Goal: Task Accomplishment & Management: Complete application form

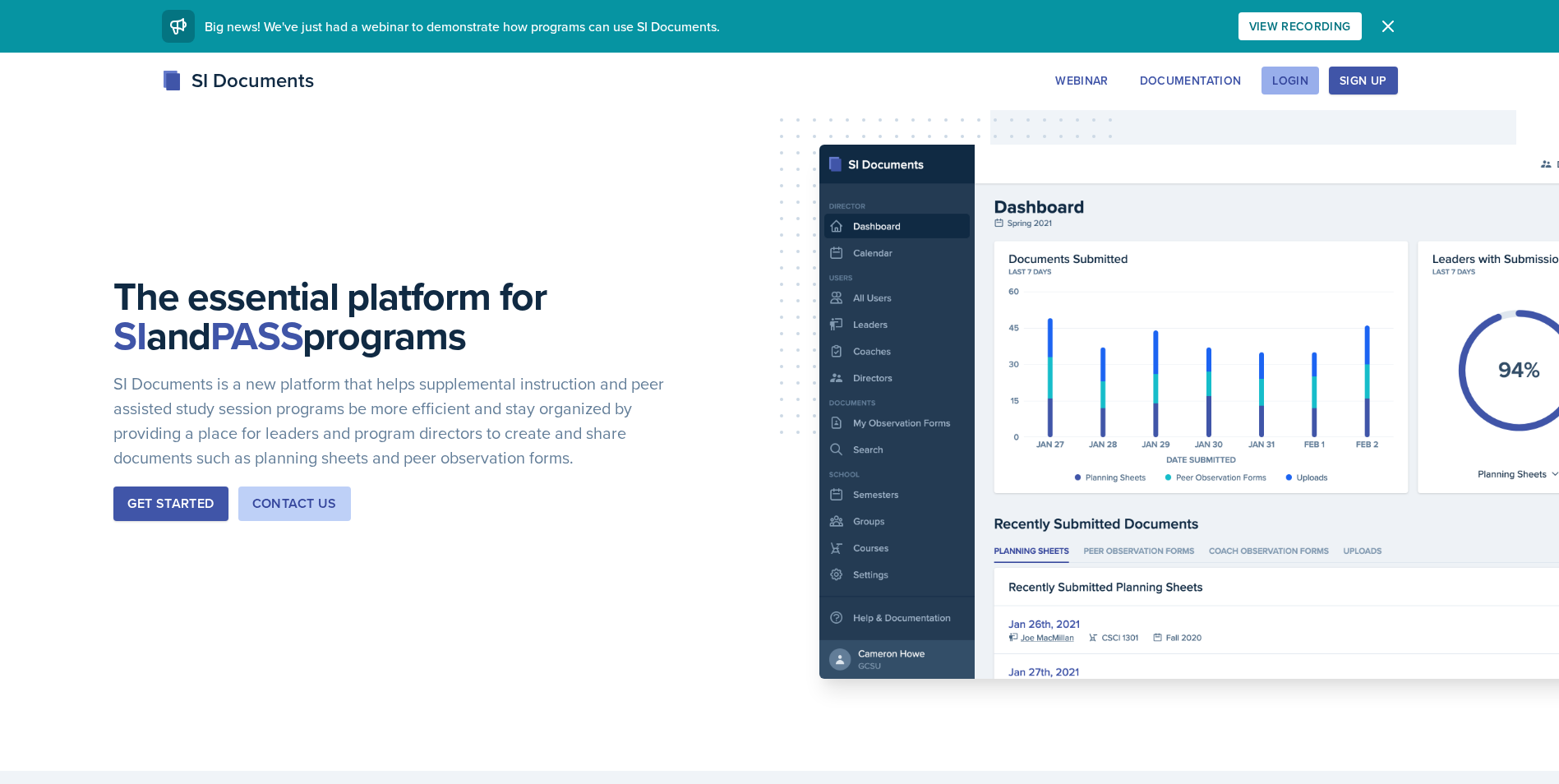
click at [1284, 79] on div "Login" at bounding box center [1290, 80] width 36 height 13
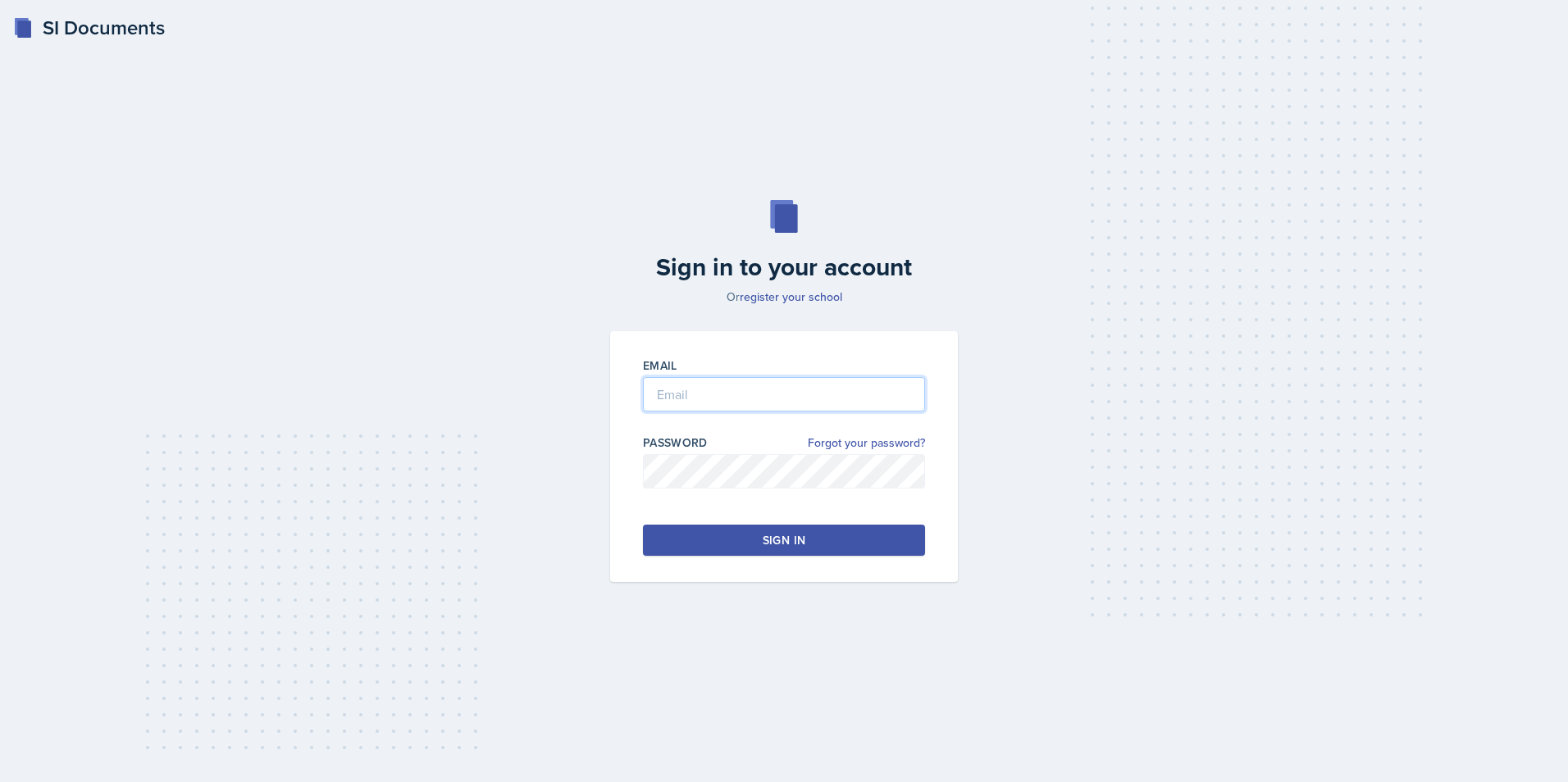
click at [761, 405] on input "email" at bounding box center [783, 394] width 282 height 34
type input "[EMAIL_ADDRESS][DOMAIN_NAME]"
click at [674, 499] on div at bounding box center [783, 497] width 282 height 17
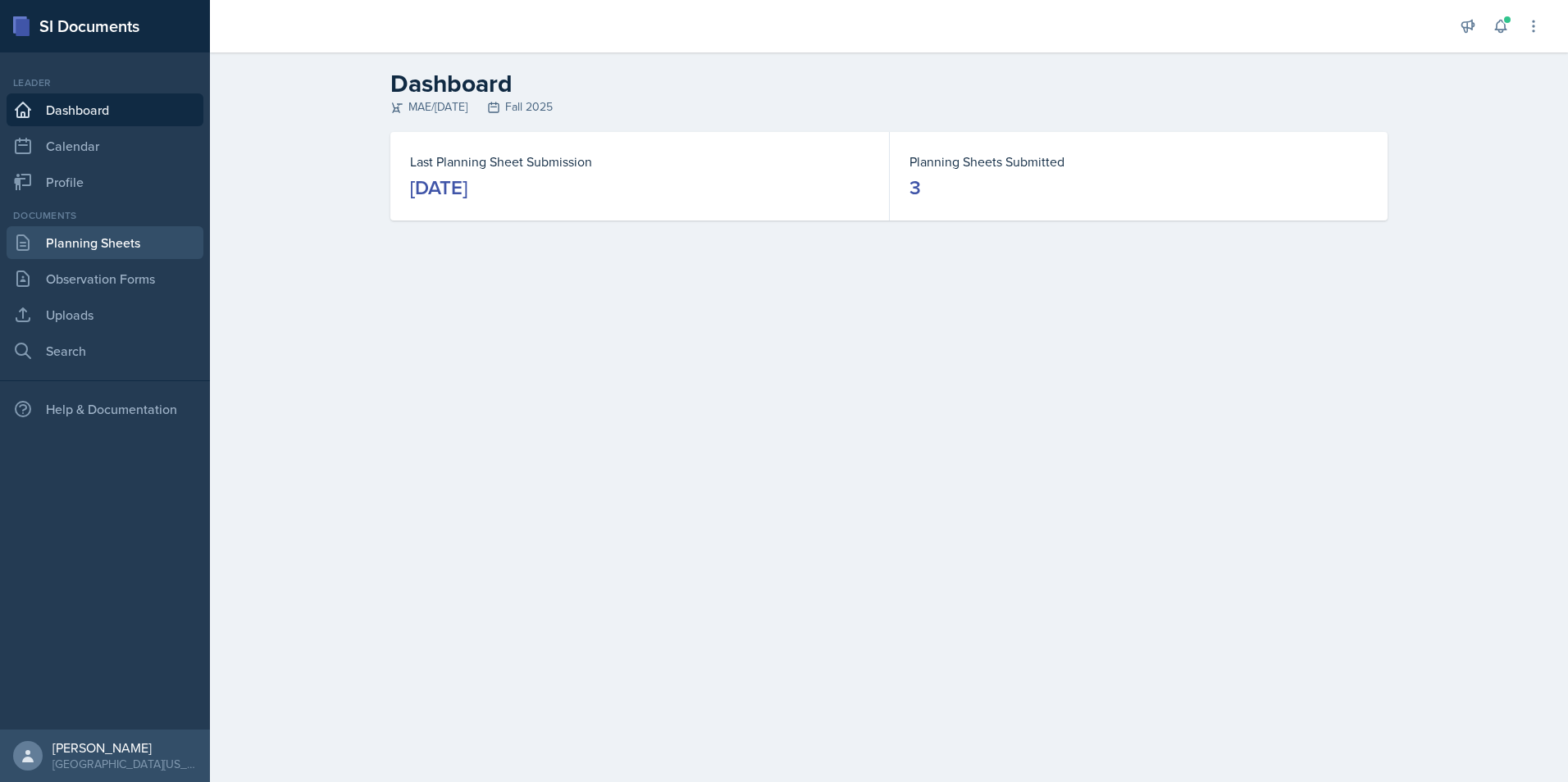
click at [92, 253] on link "Planning Sheets" at bounding box center [105, 243] width 197 height 33
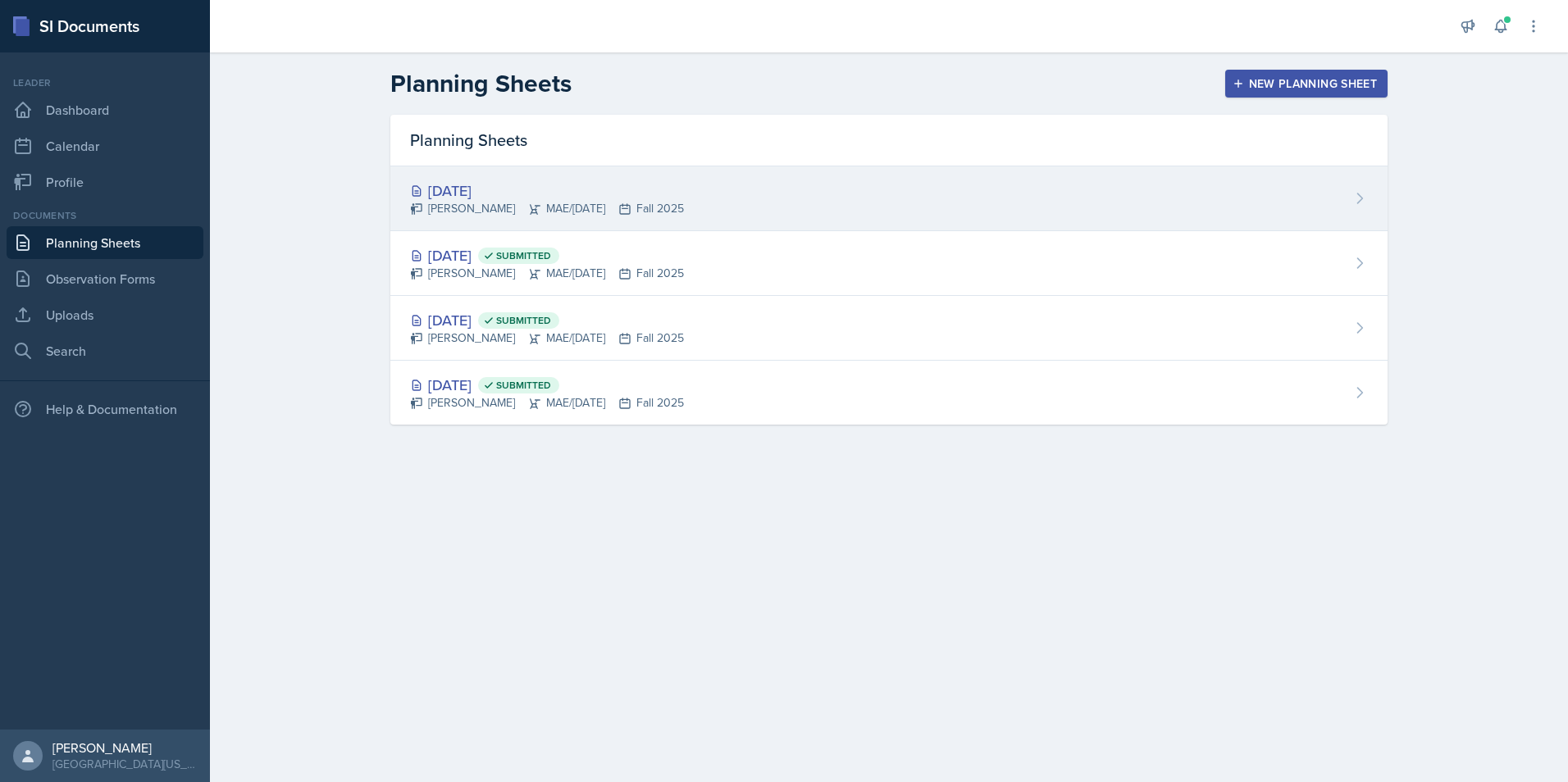
click at [475, 194] on div "[DATE]" at bounding box center [546, 191] width 274 height 22
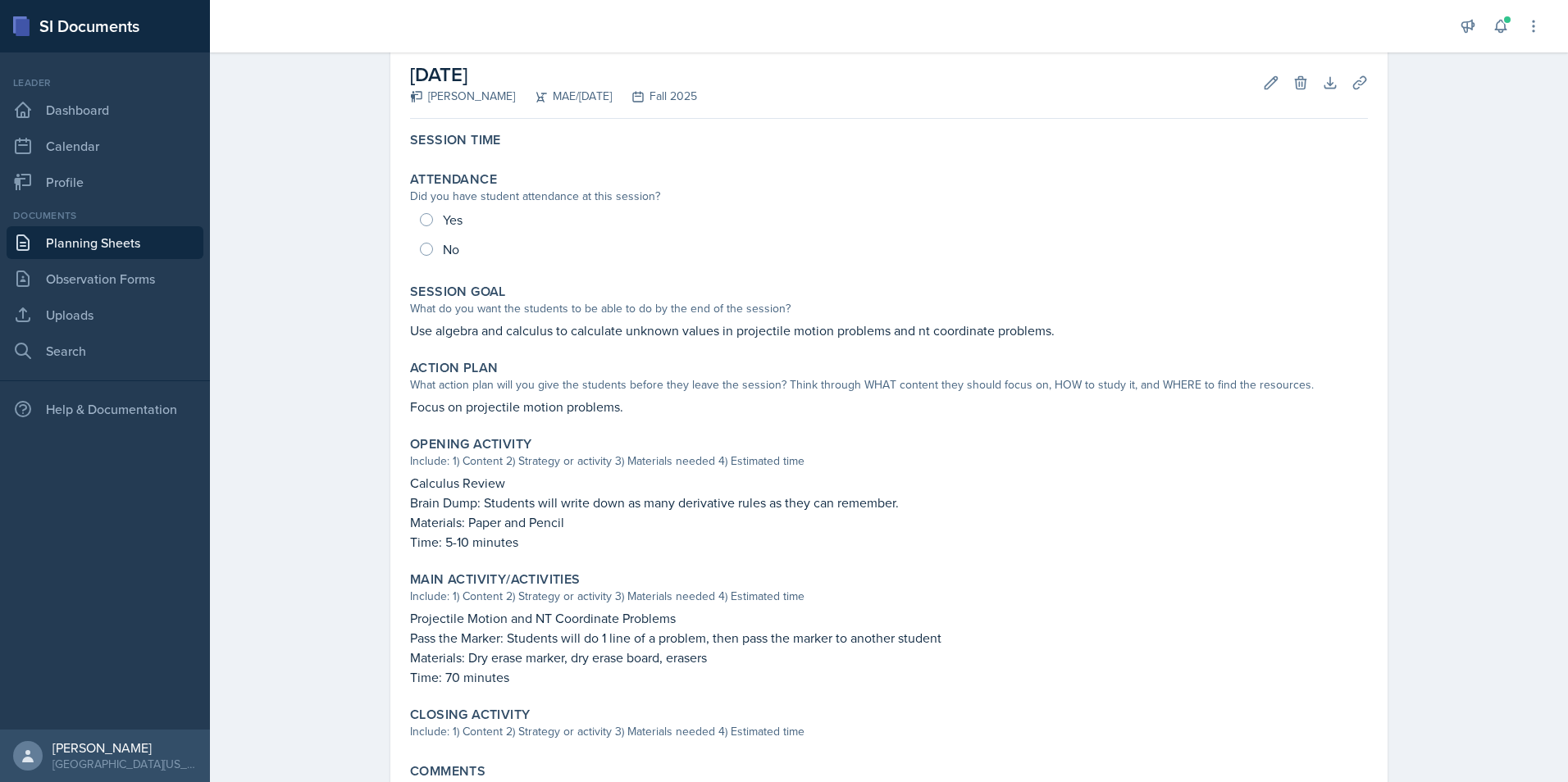
scroll to position [164, 0]
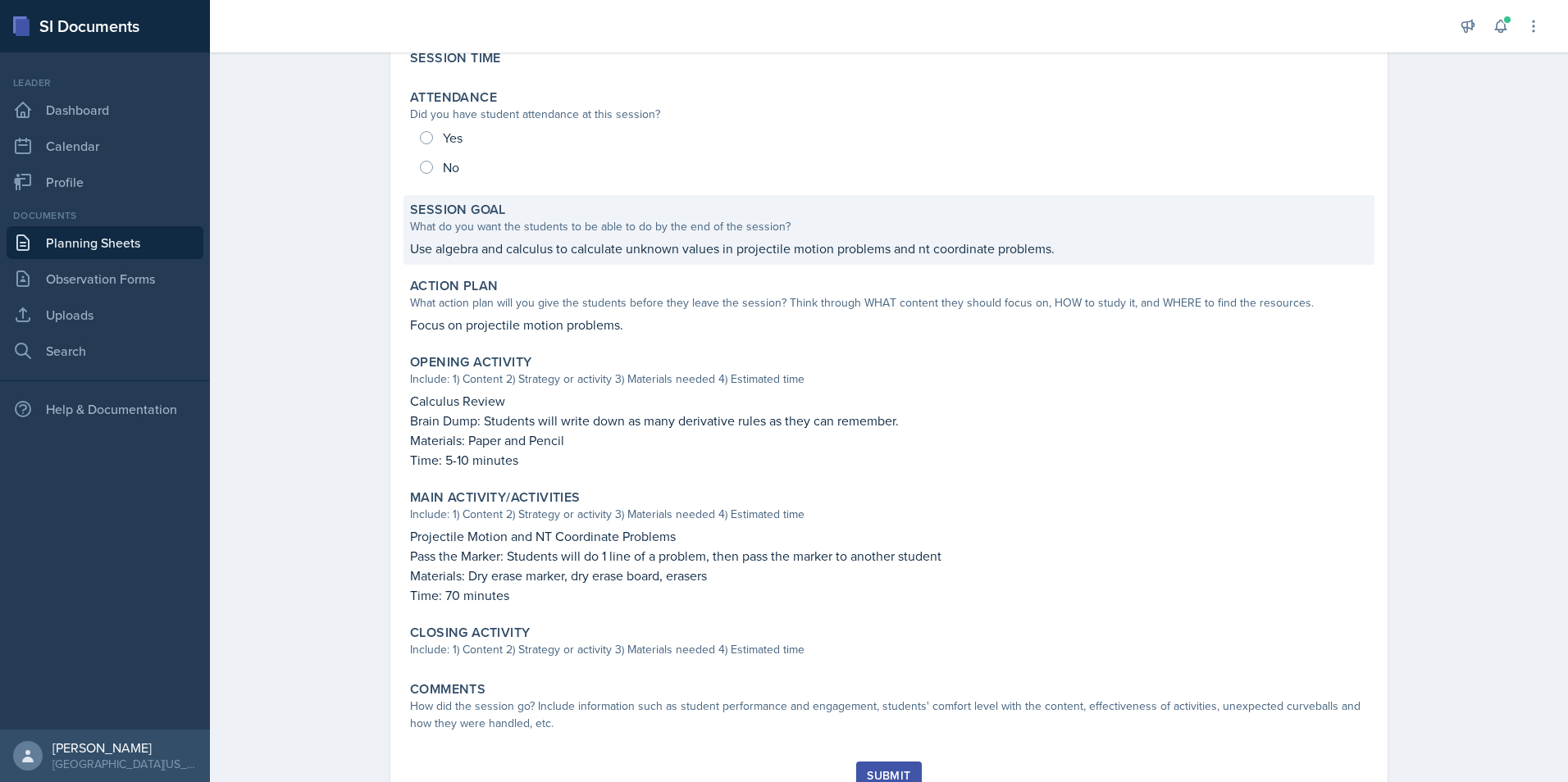
click at [925, 244] on p "Use algebra and calculus to calculate unknown values in projectile motion probl…" at bounding box center [889, 248] width 958 height 20
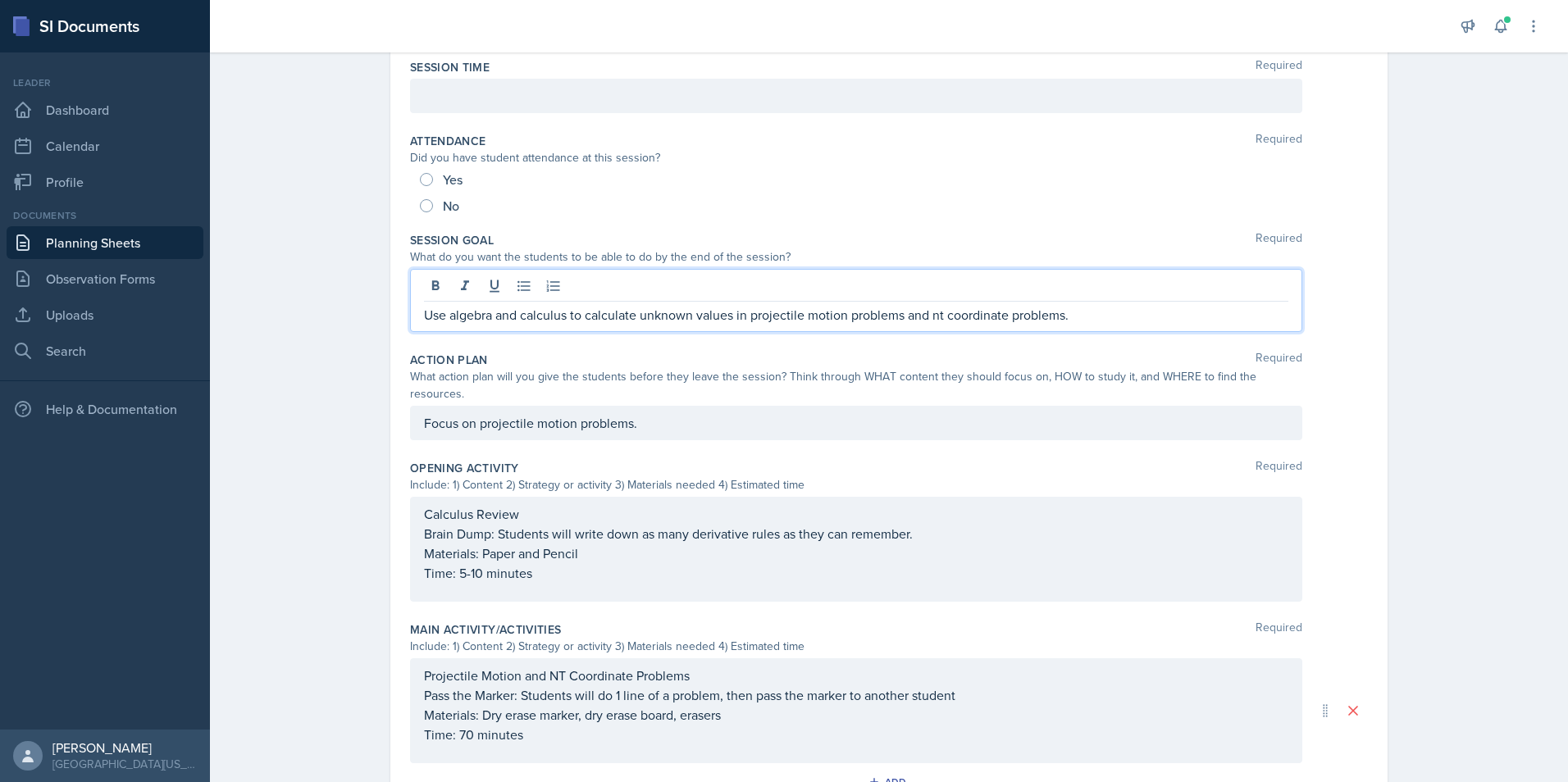
click at [1069, 285] on div "Use algebra and calculus to calculate unknown values in projectile motion probl…" at bounding box center [856, 300] width 892 height 63
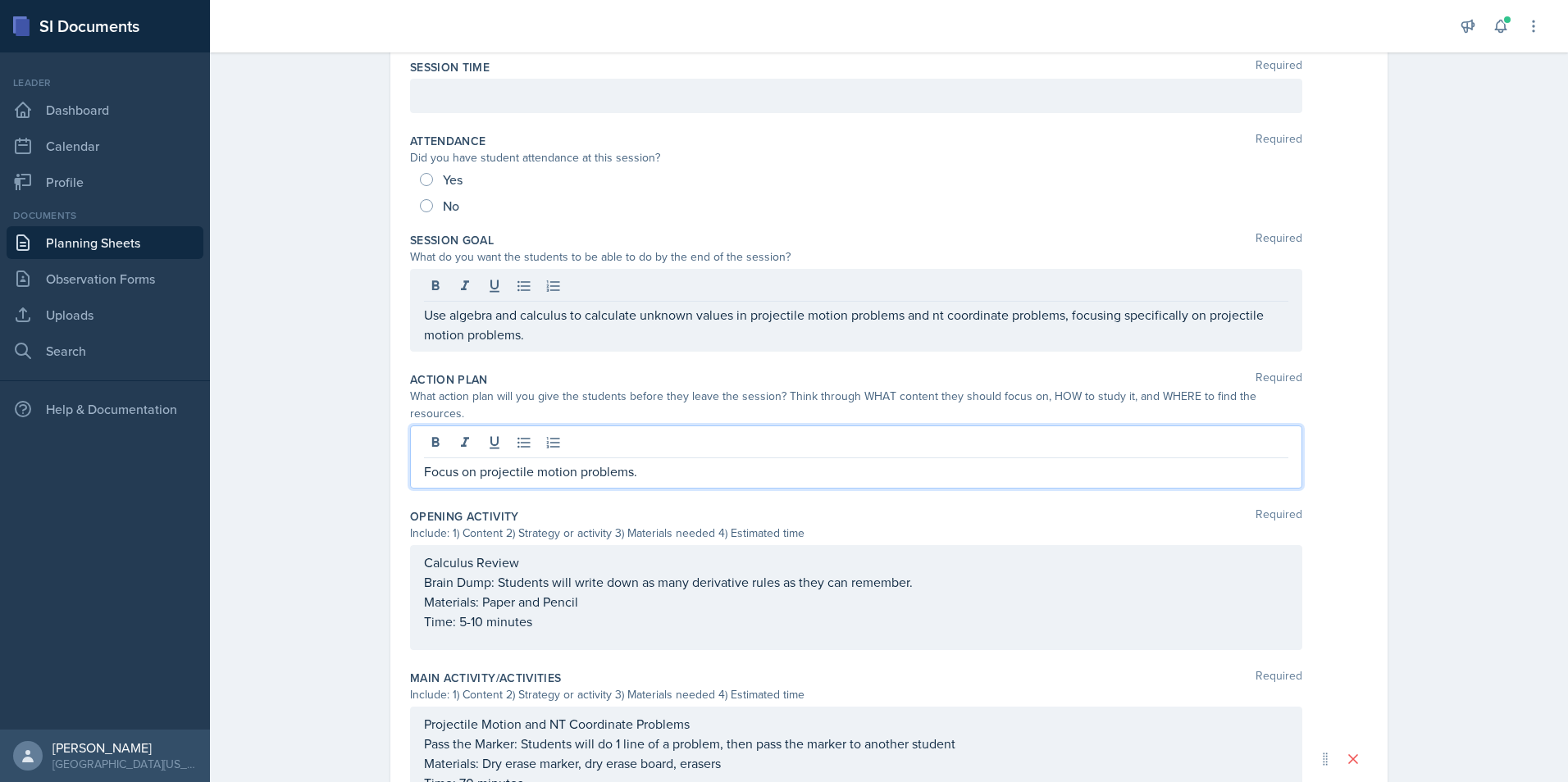
click at [646, 426] on div "Focus on projectile motion problems." at bounding box center [856, 457] width 892 height 63
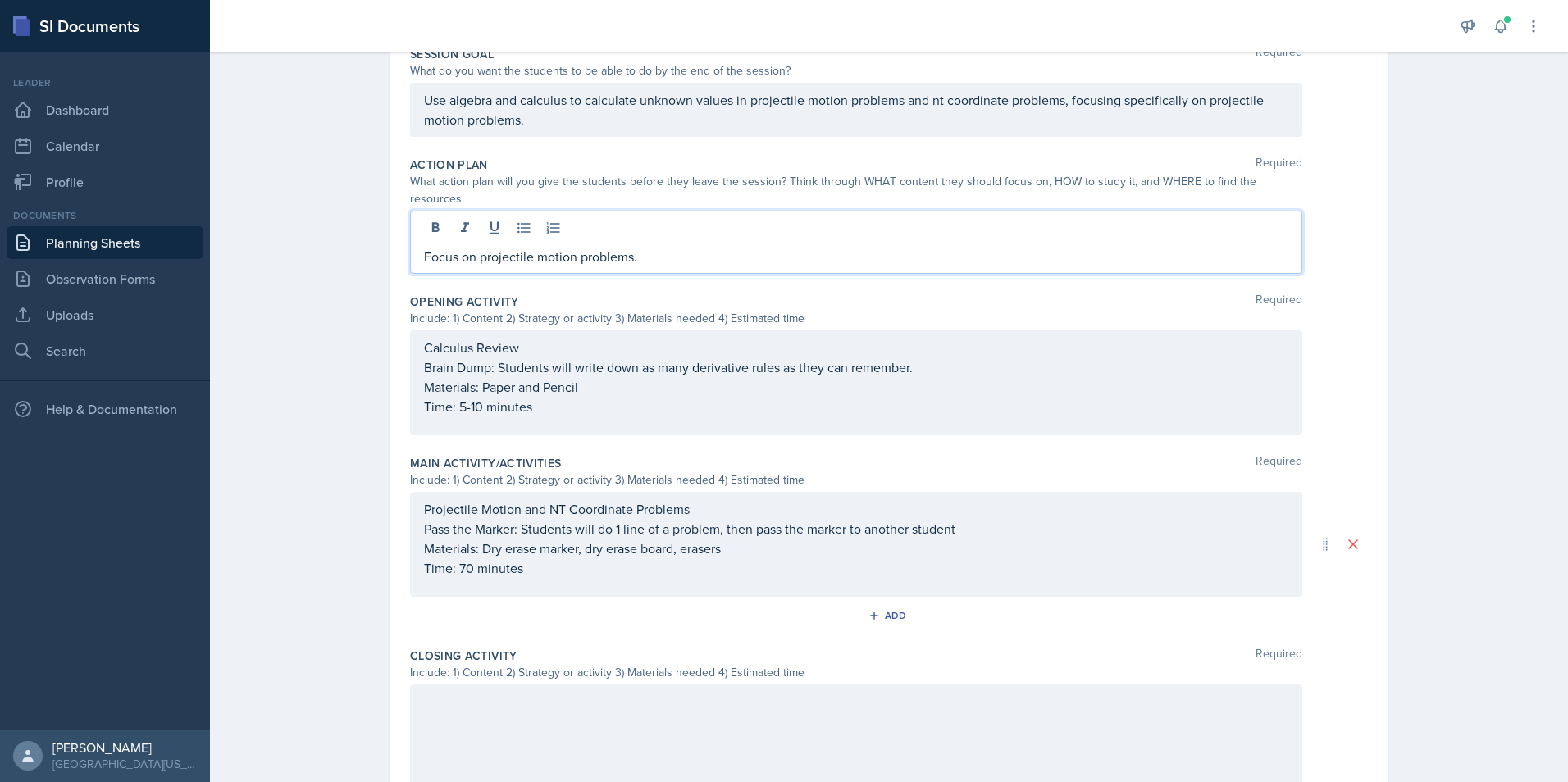
scroll to position [268, 0]
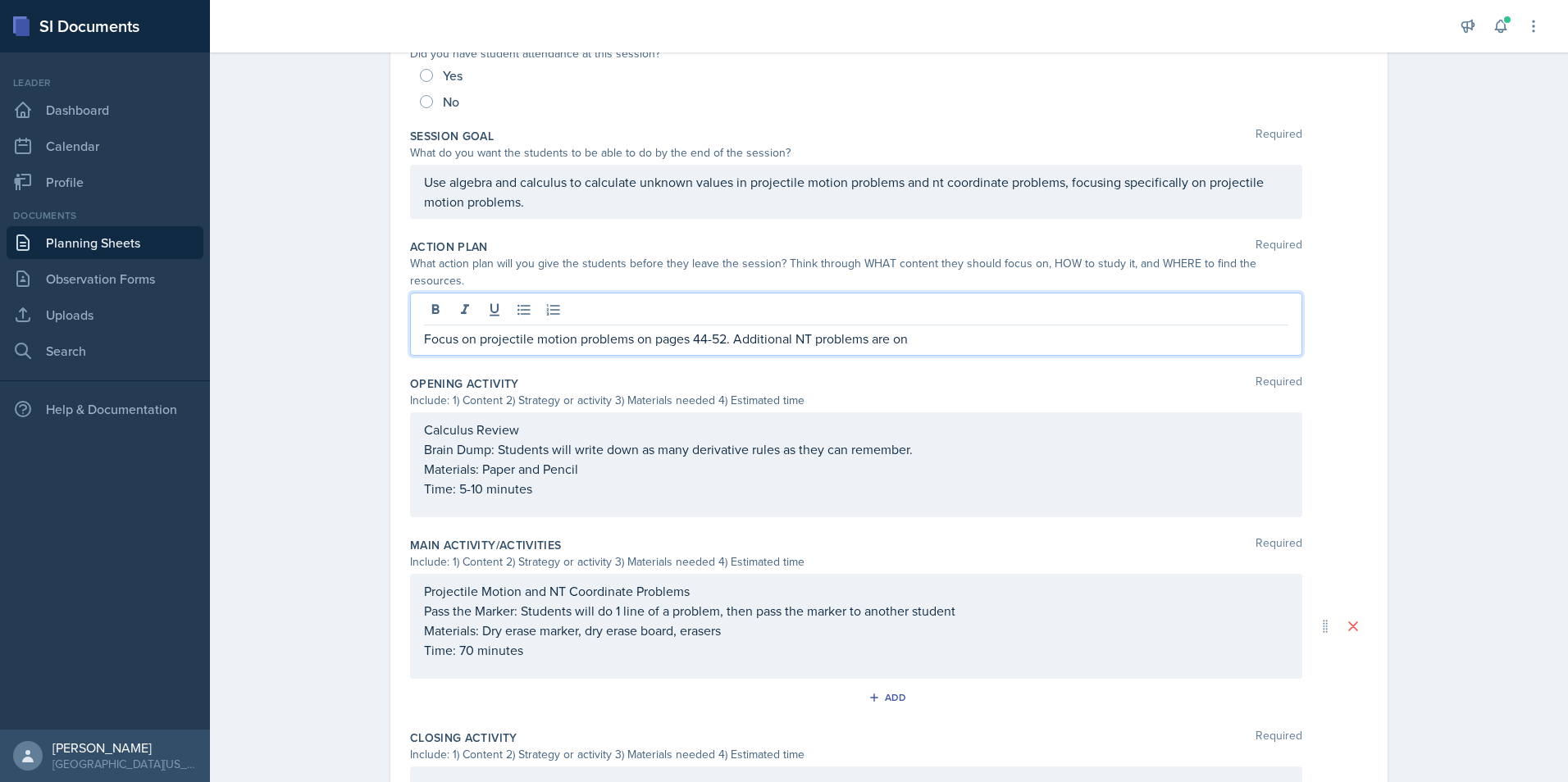
click at [356, 320] on div "Planning Sheets [DATE] Planning Sheet Date [DATE] [DATE] 31 1 2 3 4 5 6 7 8 9 1…" at bounding box center [889, 410] width 1358 height 1269
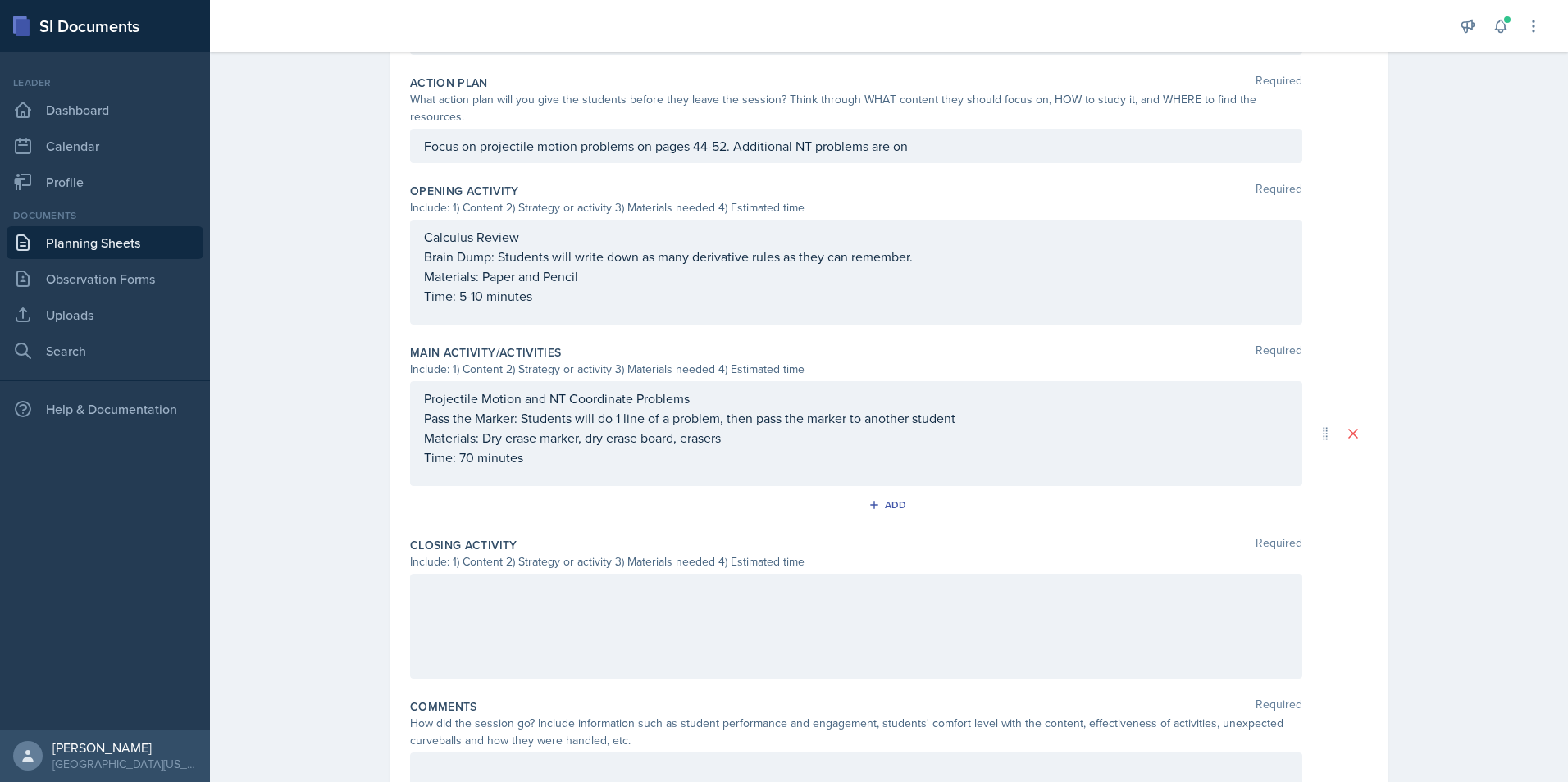
click at [475, 636] on div at bounding box center [856, 626] width 892 height 105
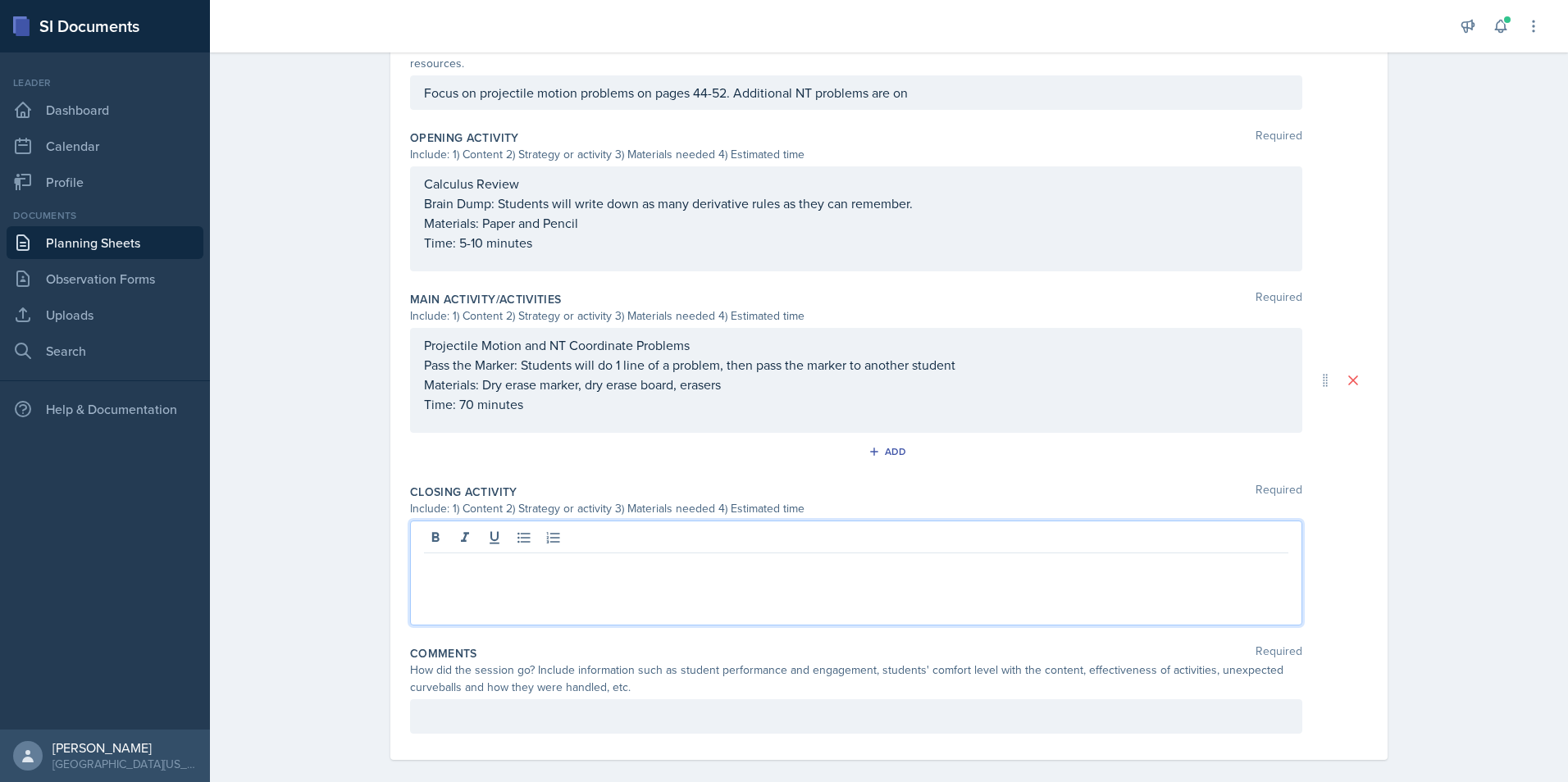
scroll to position [482, 0]
click at [343, 199] on div "Planning Sheets [DATE] Planning Sheet Date [DATE] [DATE] 31 1 2 3 4 5 6 7 8 9 1…" at bounding box center [889, 182] width 1358 height 1240
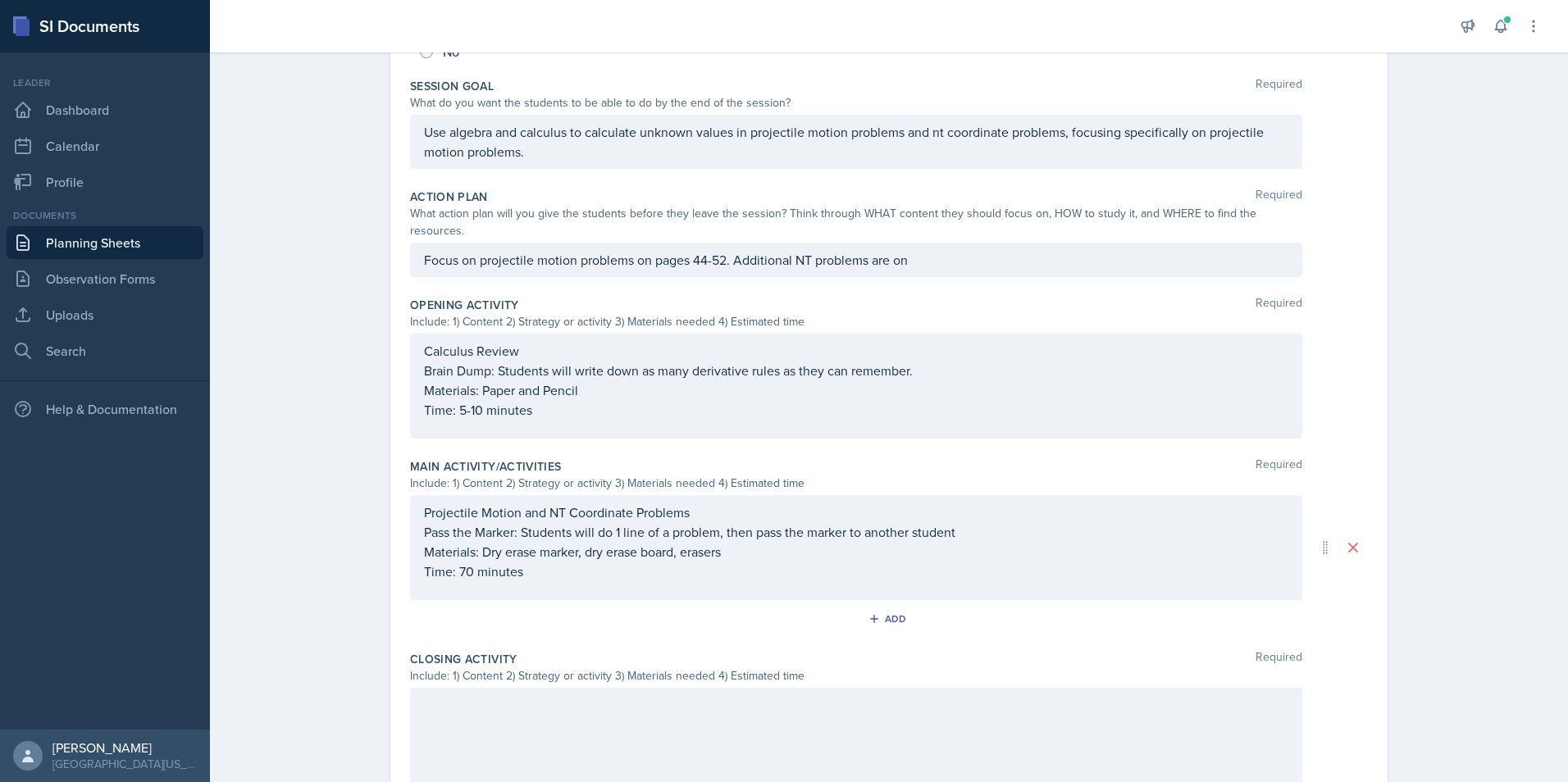
scroll to position [236, 0]
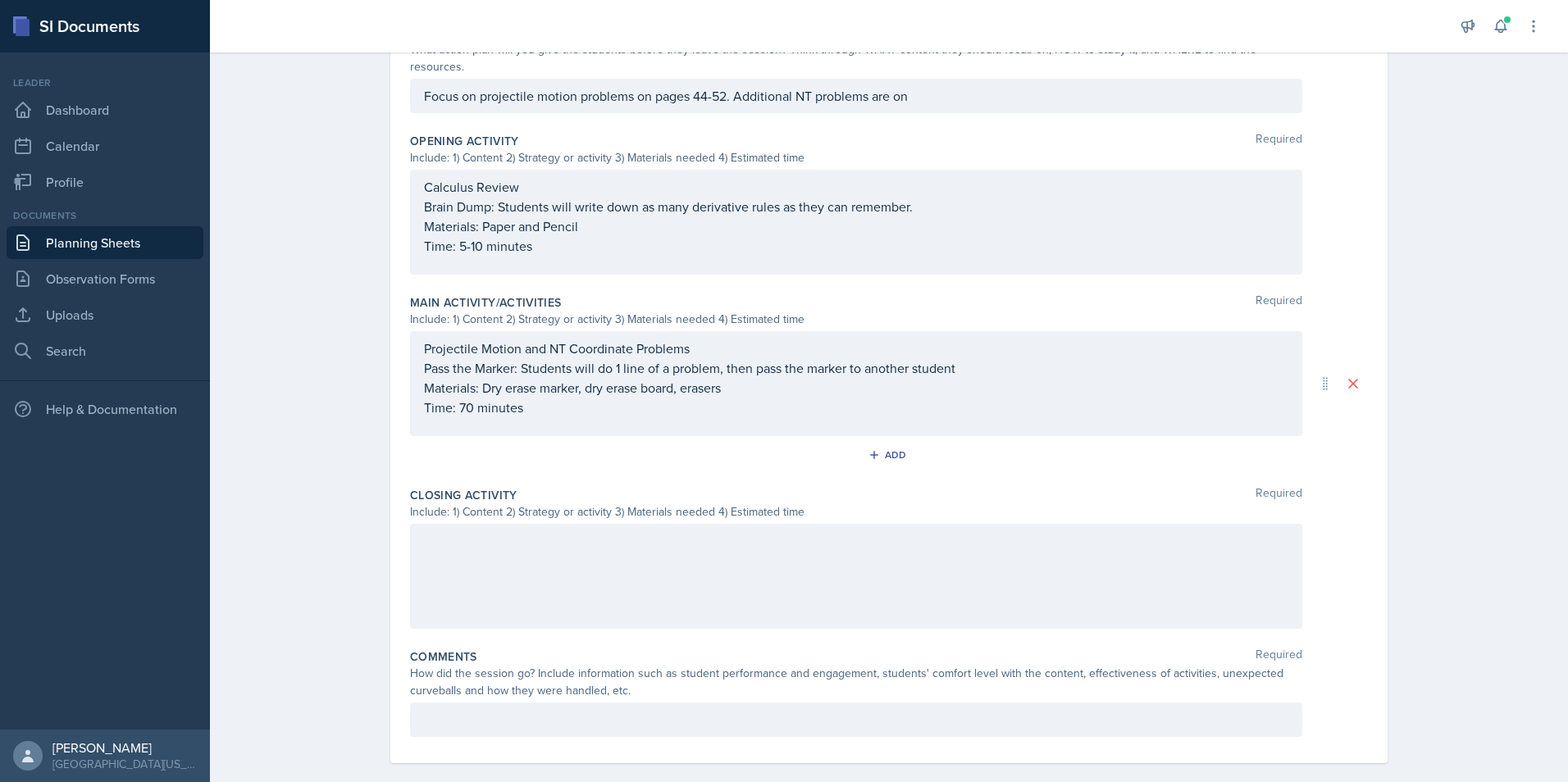
click at [535, 578] on div at bounding box center [856, 575] width 892 height 105
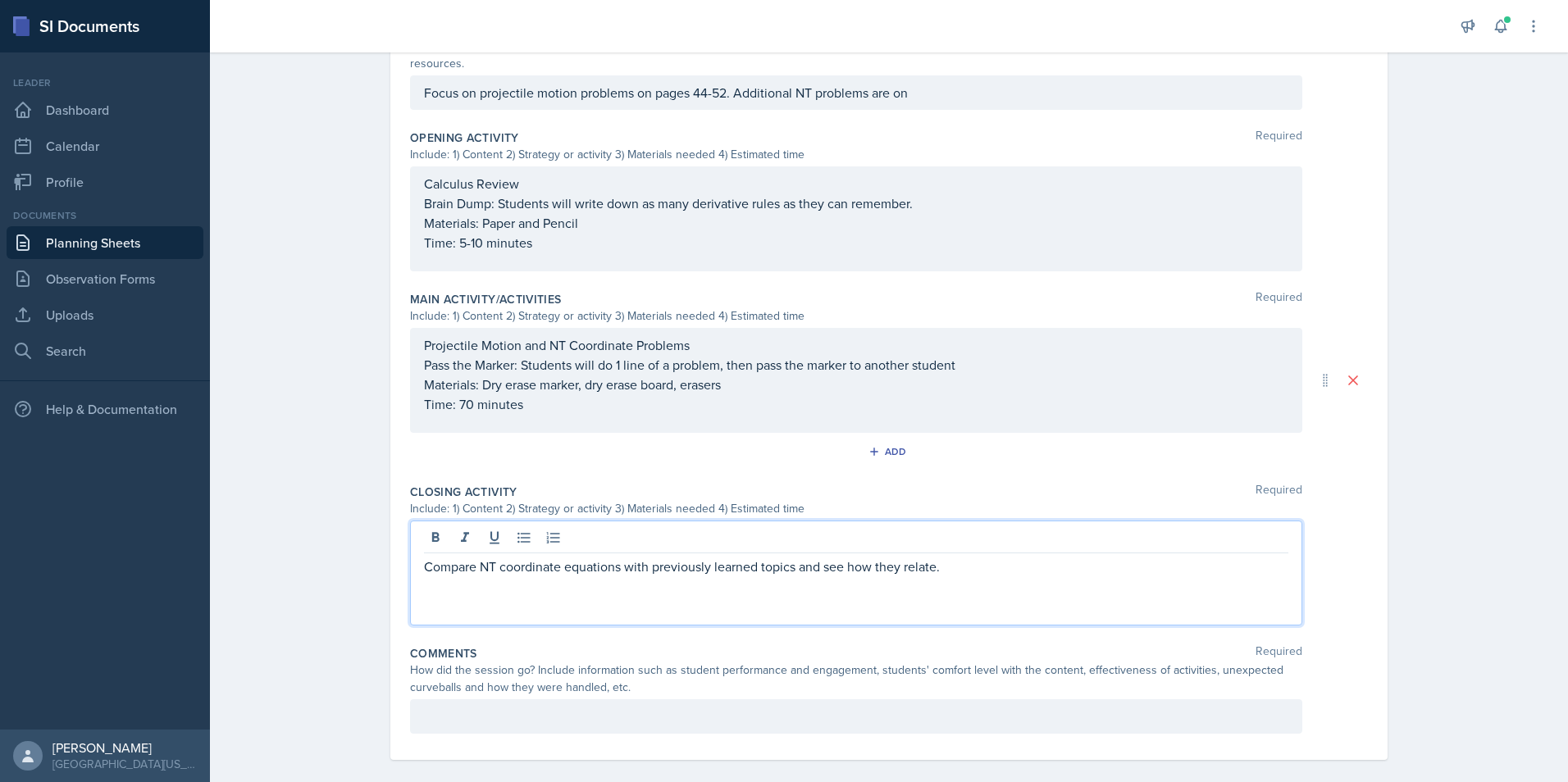
click at [424, 557] on p "Compare NT coordinate equations with previously learned topics and see how they…" at bounding box center [856, 567] width 864 height 20
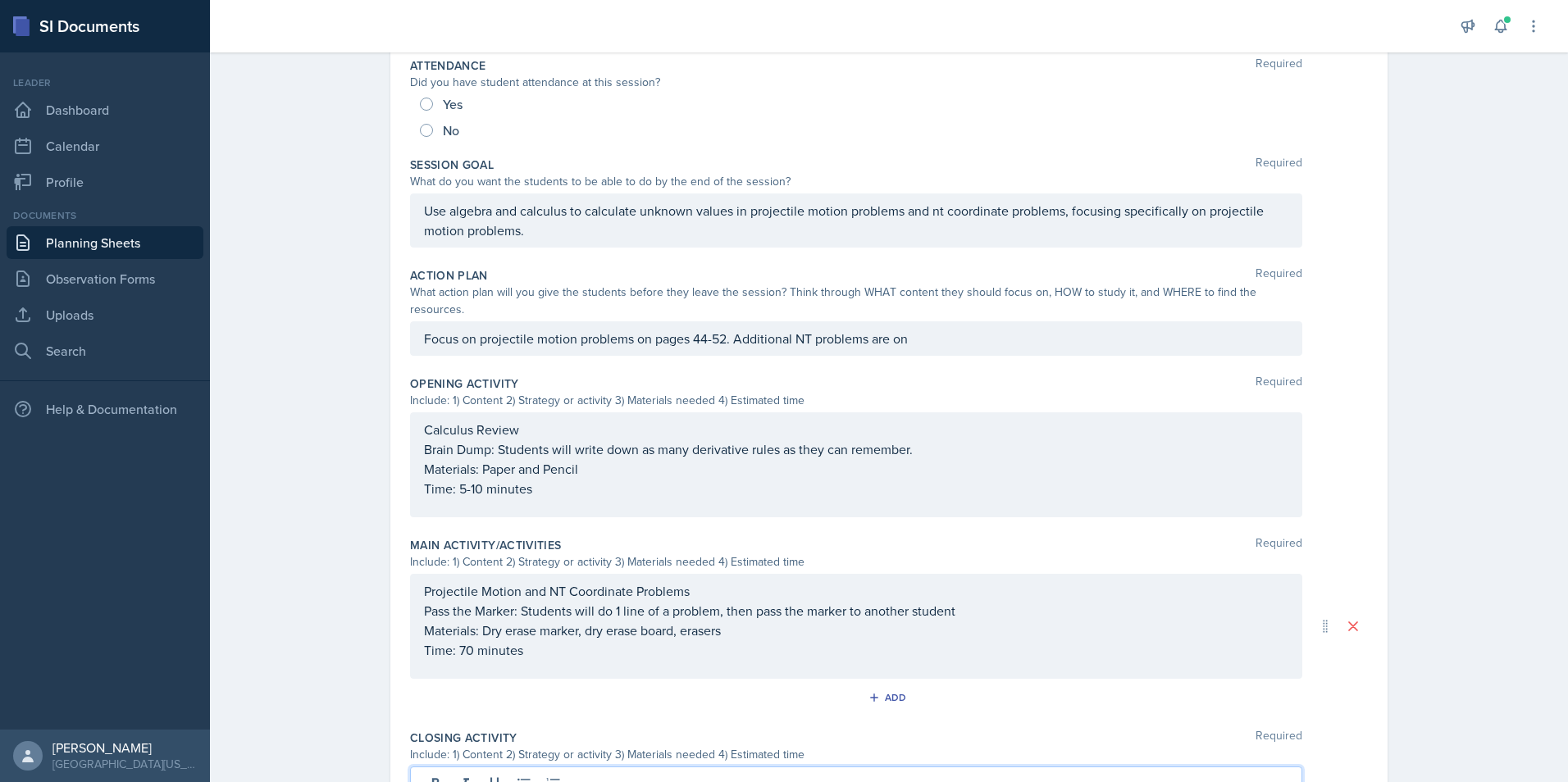
click at [935, 332] on div "Focus on projectile motion problems on pages 44-52. Additional NT problems are …" at bounding box center [856, 338] width 892 height 34
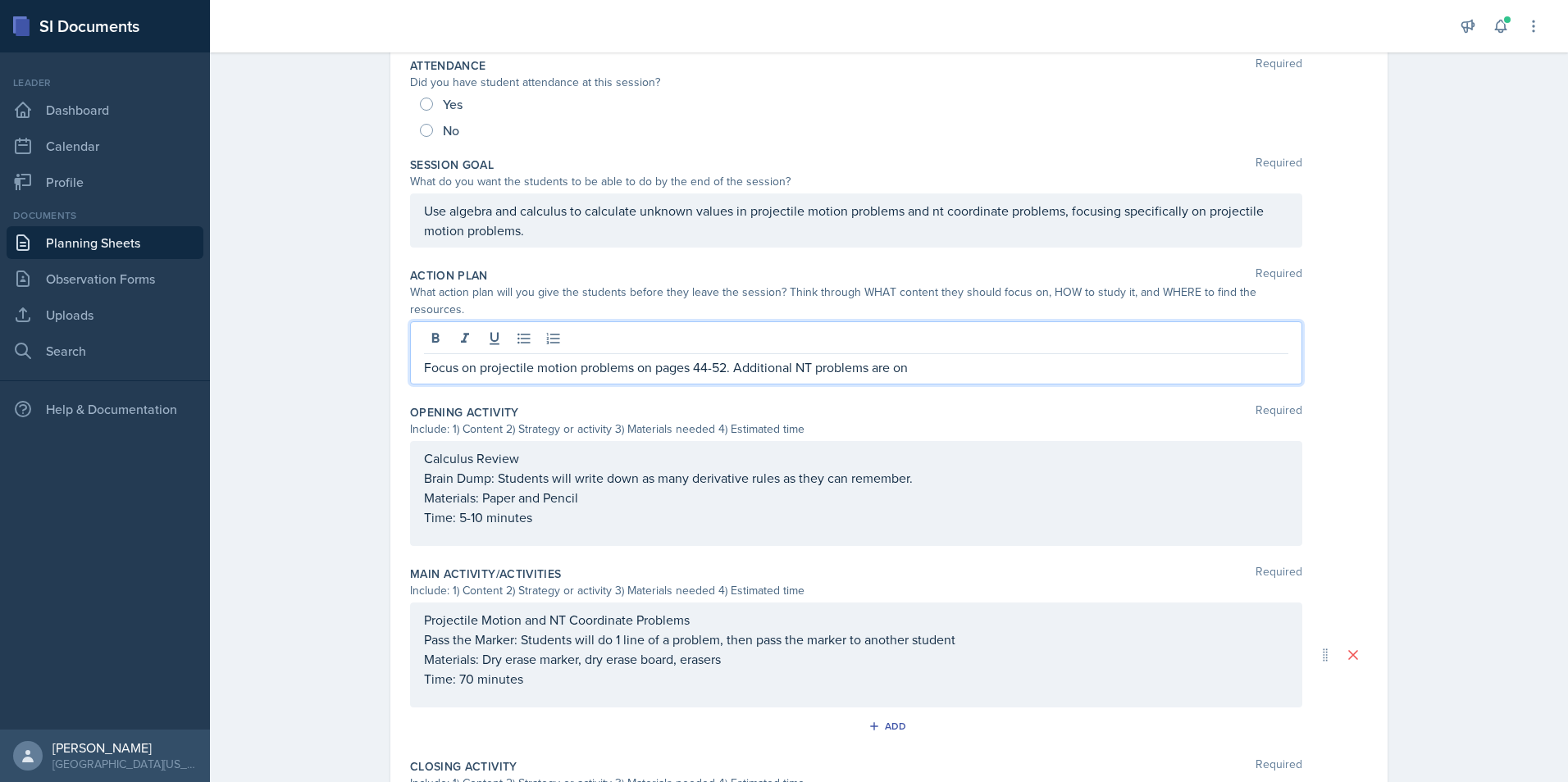
scroll to position [268, 0]
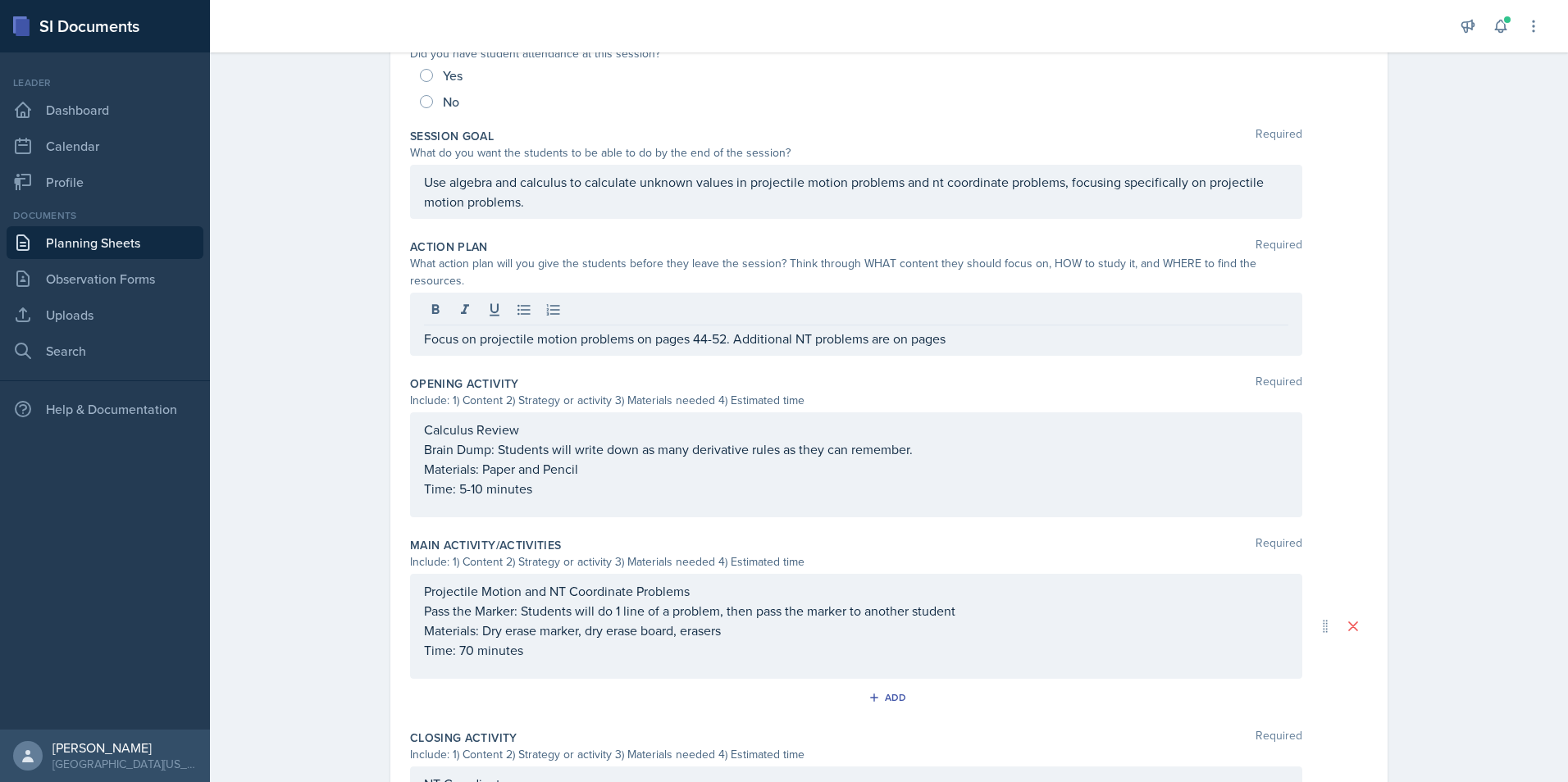
click at [1387, 386] on div "Date [DATE] [DATE] 31 1 2 3 4 5 6 7 8 9 10 11 12 13 14 15 16 17 18 19 20 21 22 …" at bounding box center [889, 452] width 1050 height 1184
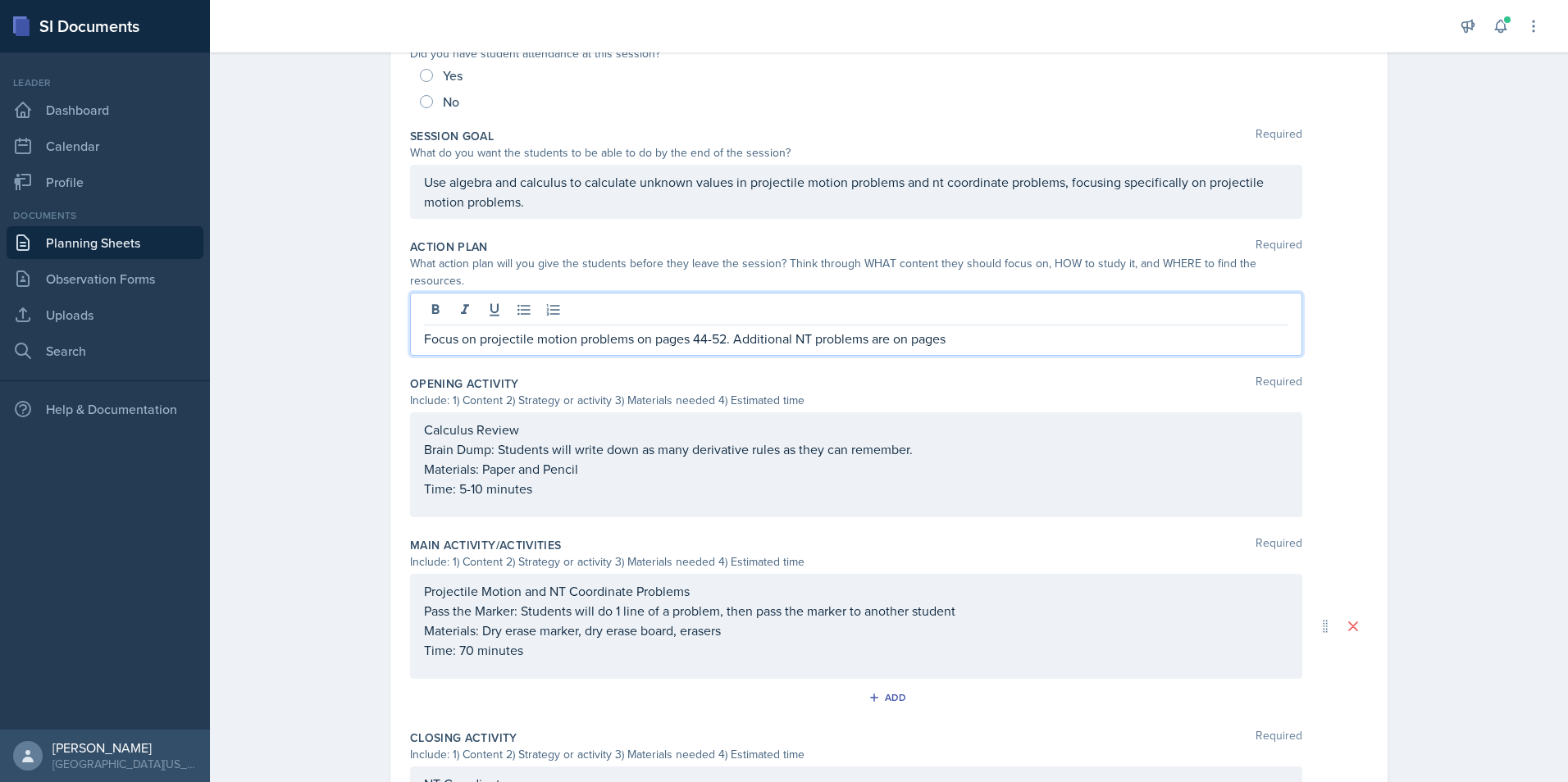
click at [986, 293] on div "Focus on projectile motion problems on pages 44-52. Additional NT problems are …" at bounding box center [856, 324] width 892 height 63
click at [1431, 452] on div "Planning Sheets [DATE] Planning Sheet Date [DATE] [DATE] 31 1 2 3 4 5 6 7 8 9 1…" at bounding box center [889, 410] width 1358 height 1269
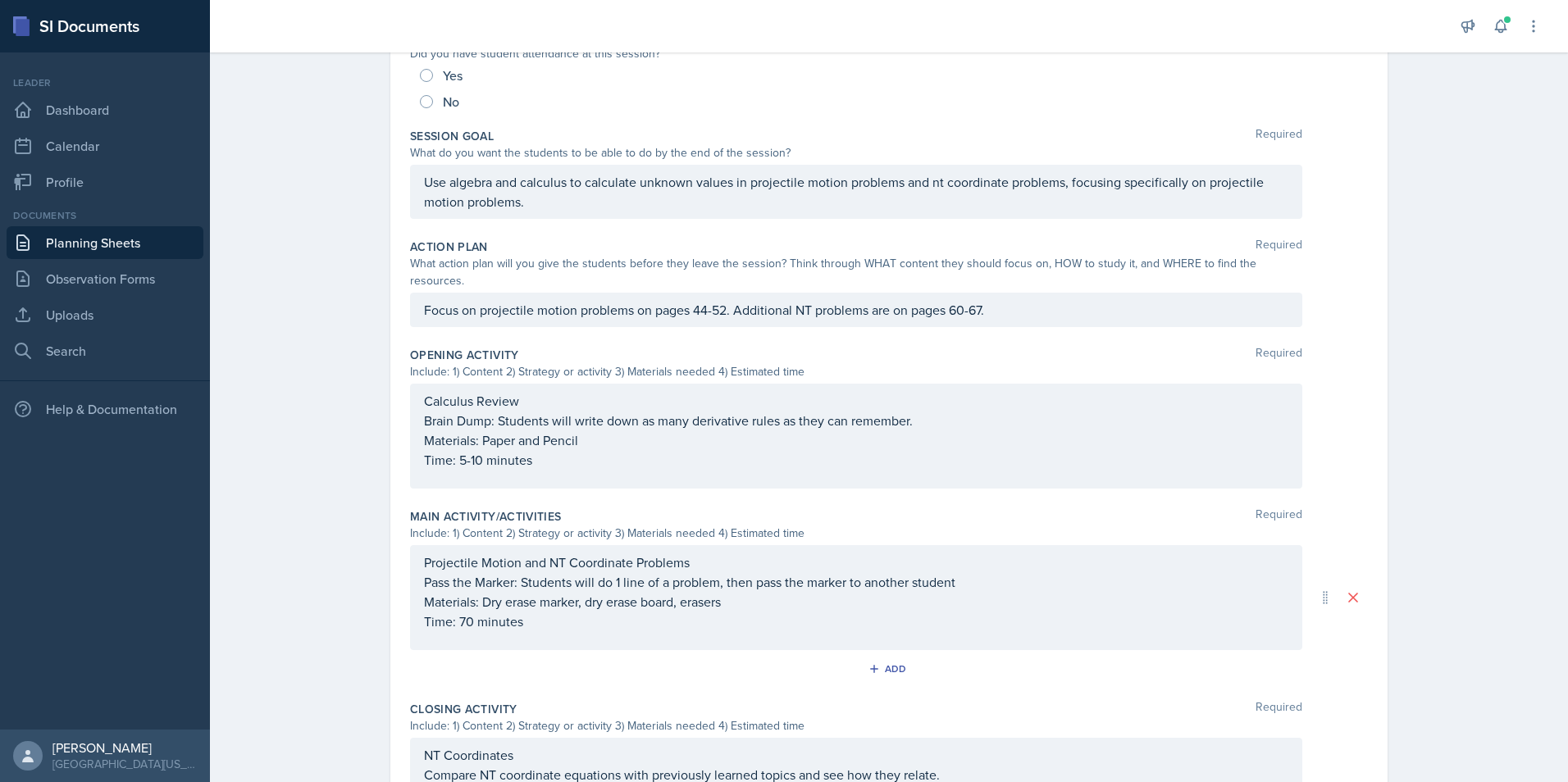
scroll to position [485, 0]
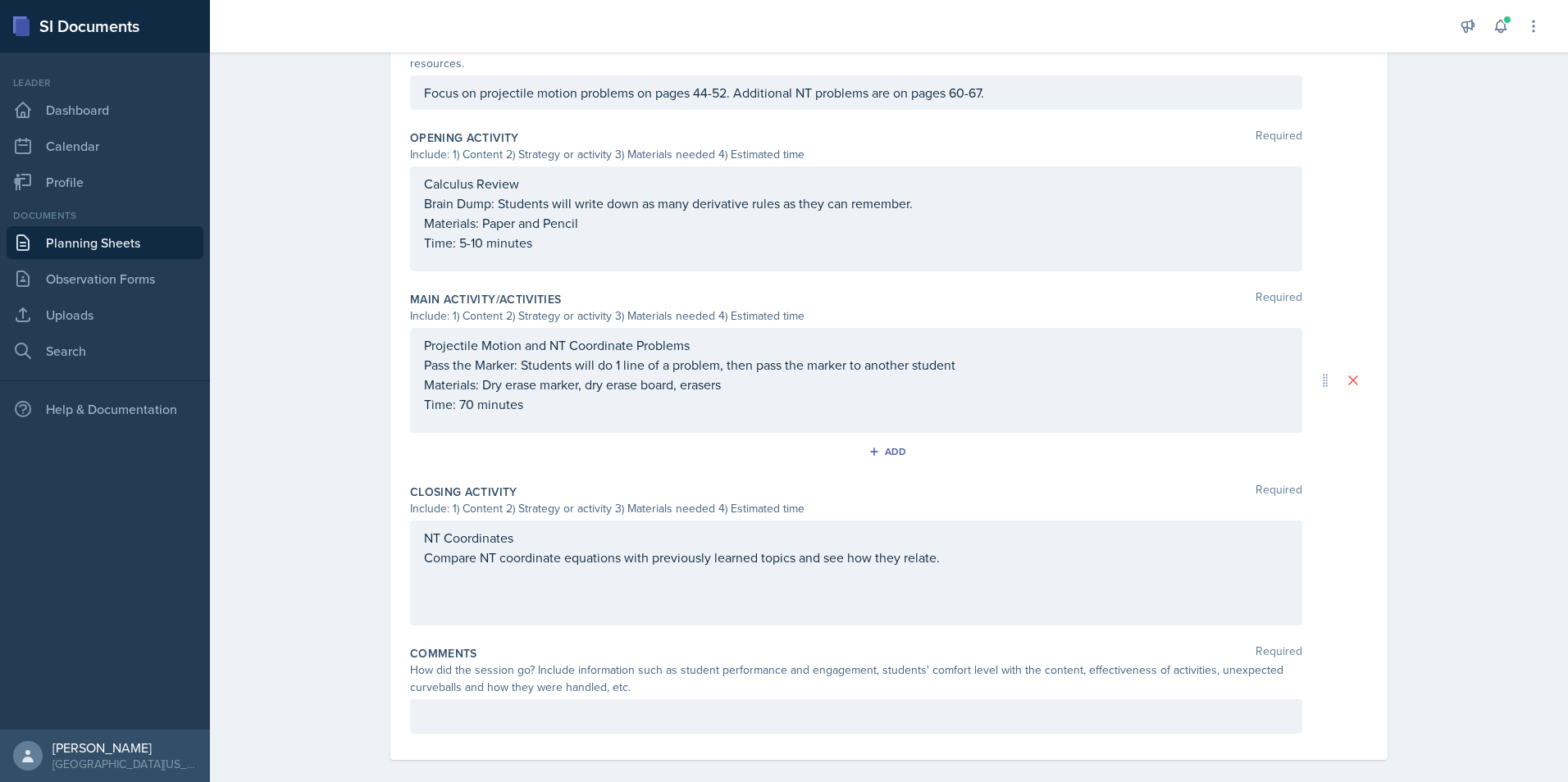
click at [981, 539] on div "NT Coordinates Compare NT coordinate equations with previously learned topics a…" at bounding box center [856, 547] width 864 height 39
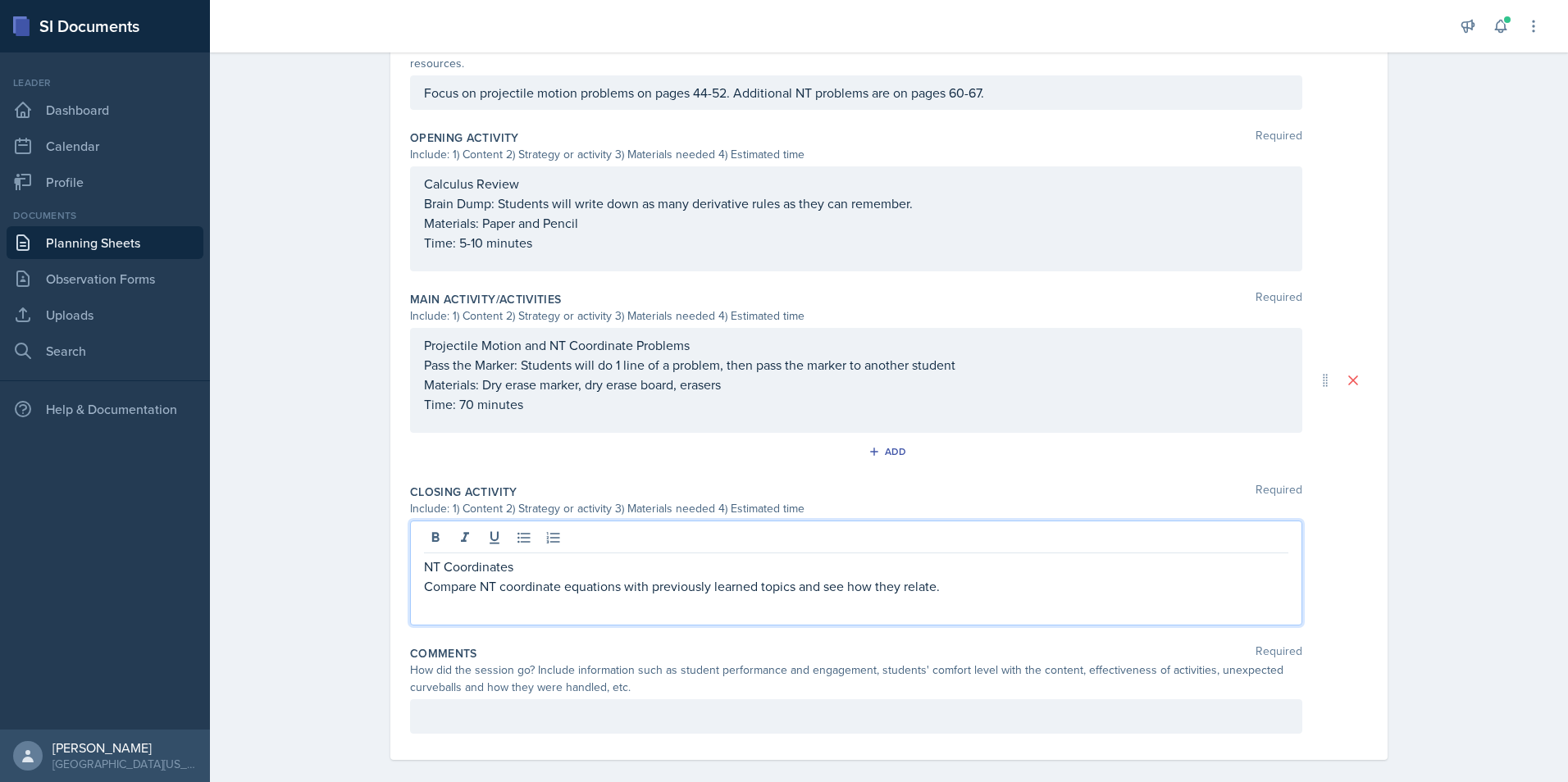
click at [511, 585] on div "NT Coordinates Compare NT coordinate equations with previously learned topics a…" at bounding box center [856, 572] width 892 height 105
click at [503, 590] on div "NT Coordinates Compare NT coordinate equations with previously learned topics a…" at bounding box center [856, 572] width 892 height 105
click at [964, 581] on div "NT Coordinates Compare NT coordinate equations with previously learned topics a…" at bounding box center [856, 572] width 892 height 105
click at [966, 576] on p "Compare NT coordinate equations with previously learned topics and see how they…" at bounding box center [856, 586] width 864 height 20
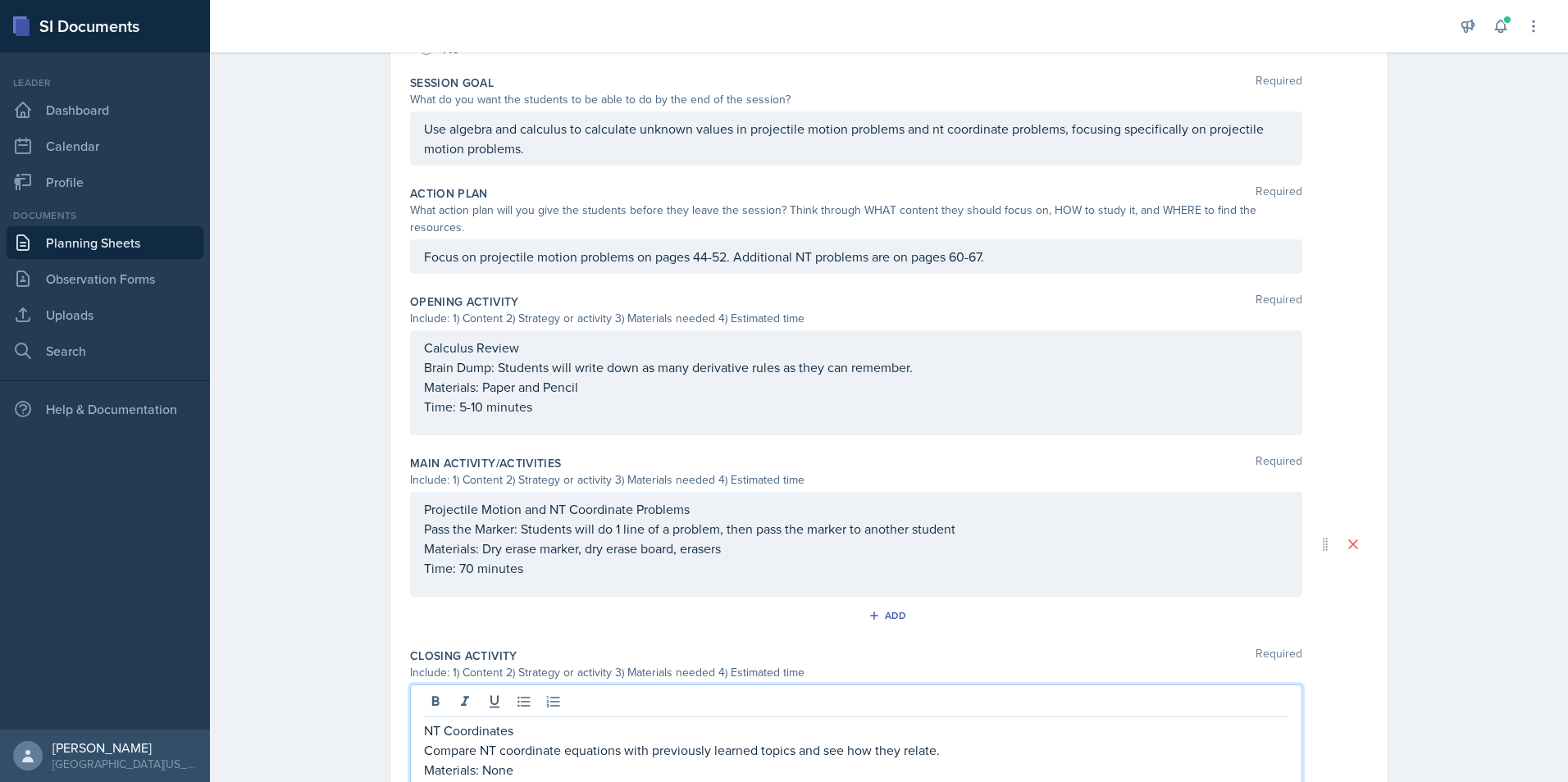
scroll to position [503, 0]
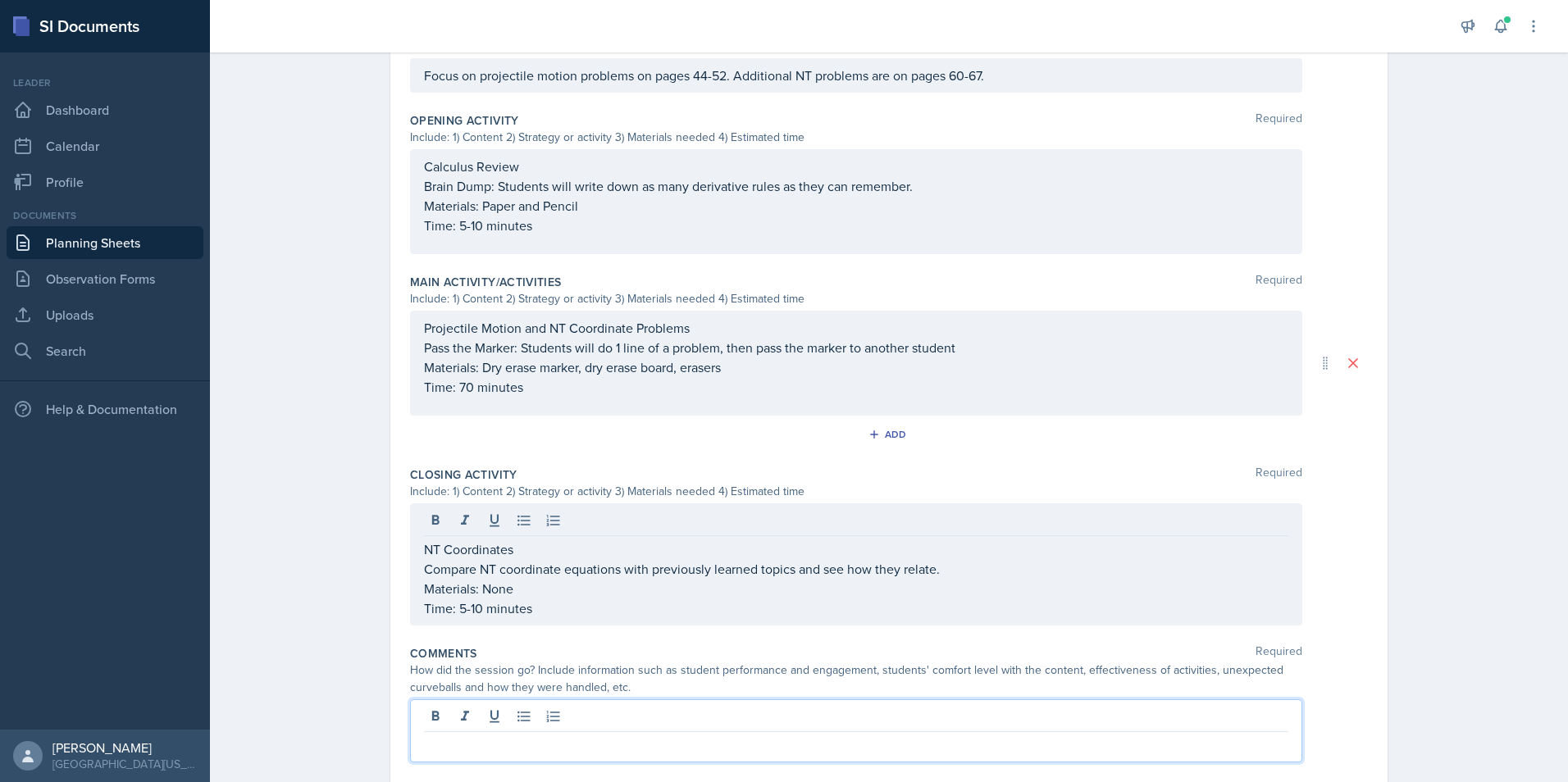
click at [490, 735] on p at bounding box center [856, 745] width 864 height 20
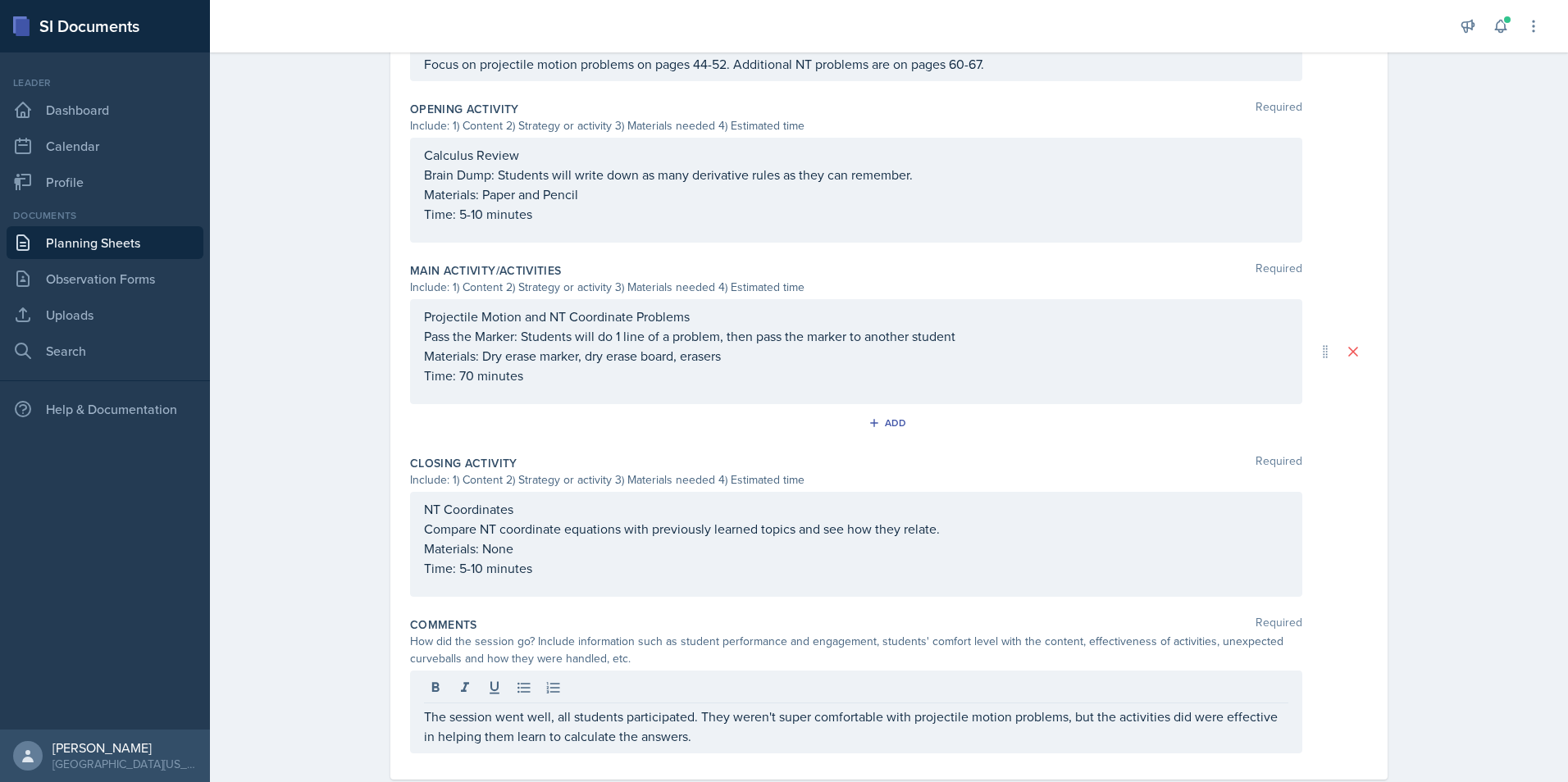
click at [249, 512] on div "Planning Sheets [DATE] Planning Sheet Date [DATE] [DATE] 31 1 2 3 4 5 6 7 8 9 1…" at bounding box center [889, 174] width 1358 height 1289
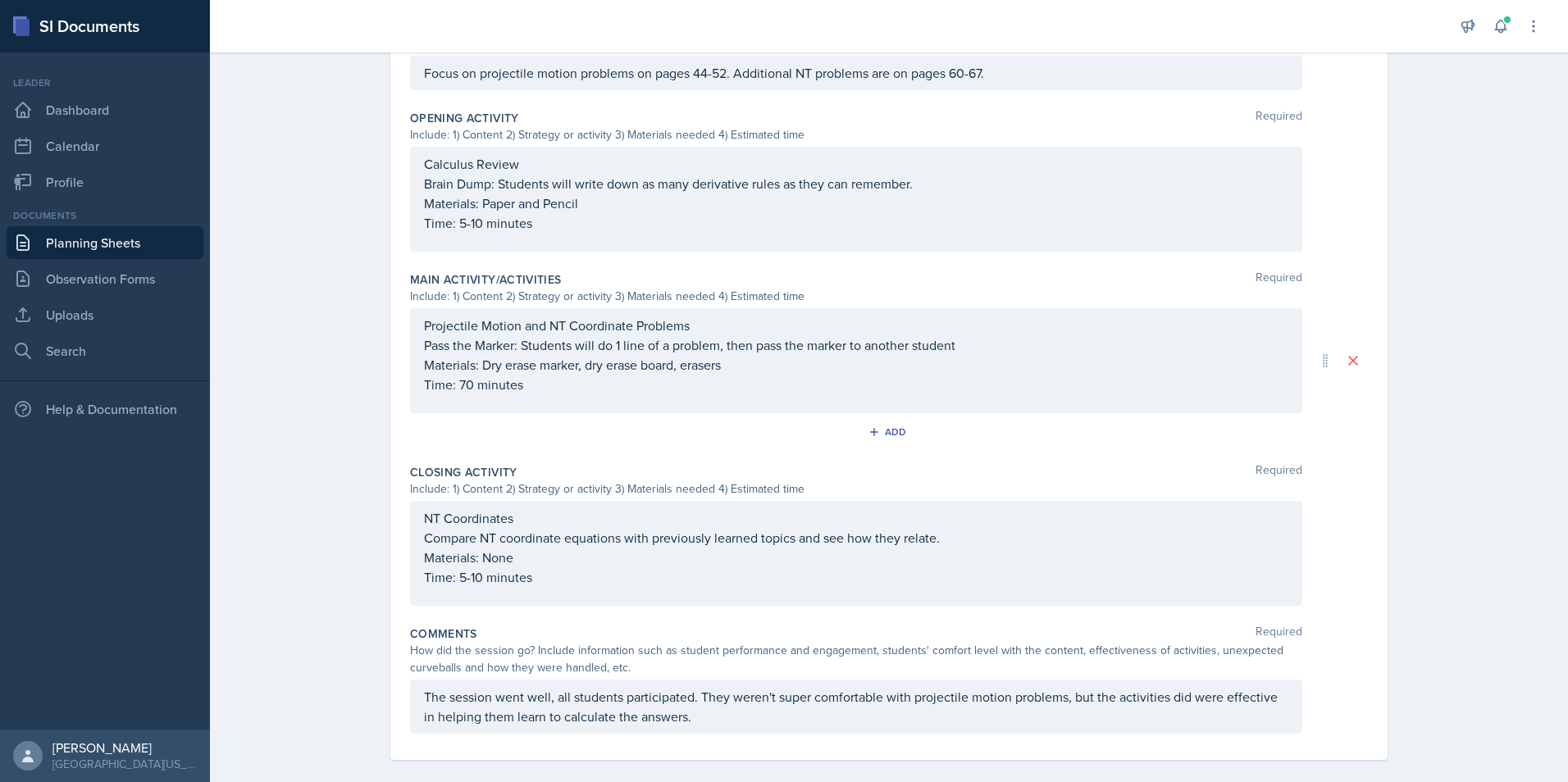
scroll to position [13, 0]
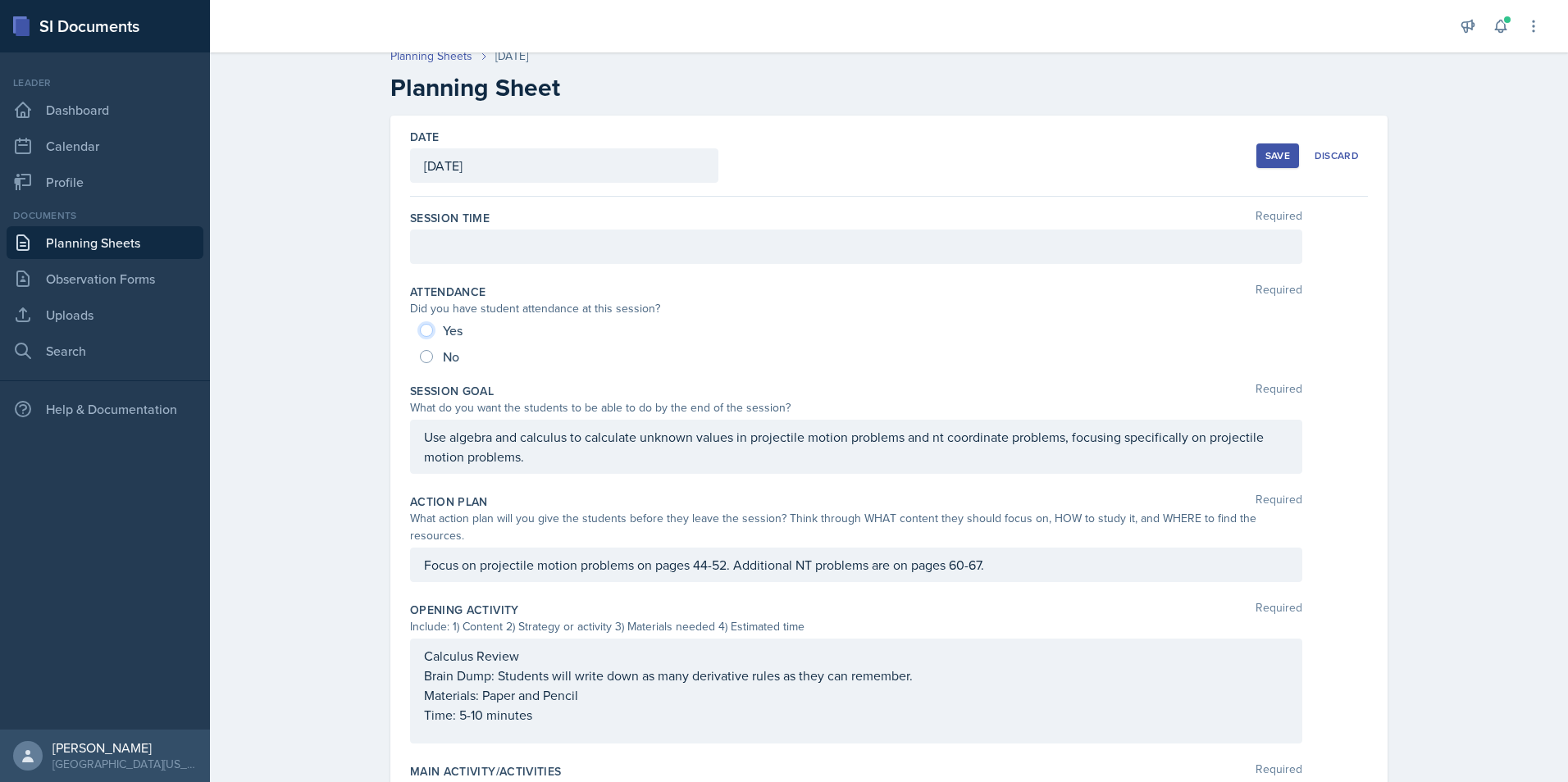
click at [420, 330] on input "Yes" at bounding box center [427, 330] width 13 height 13
radio input "true"
click at [546, 238] on div at bounding box center [856, 246] width 892 height 34
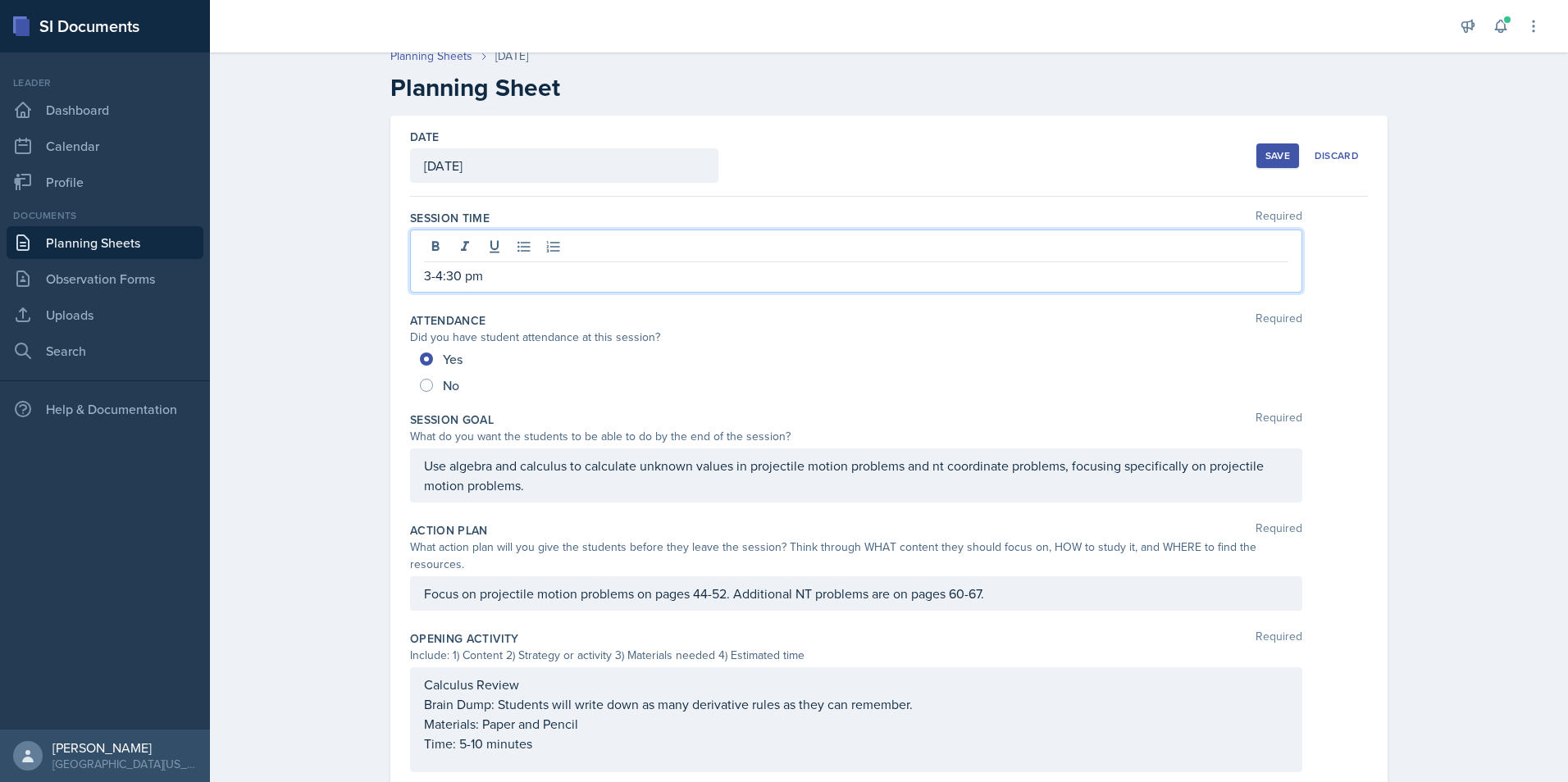
click at [416, 280] on div "3-4:30 pm" at bounding box center [856, 260] width 892 height 63
click at [1112, 118] on div "Date [DATE] [DATE] 31 1 2 3 4 5 6 7 8 9 10 11 12 13 14 15 16 17 18 19 20 21 22 …" at bounding box center [889, 156] width 958 height 81
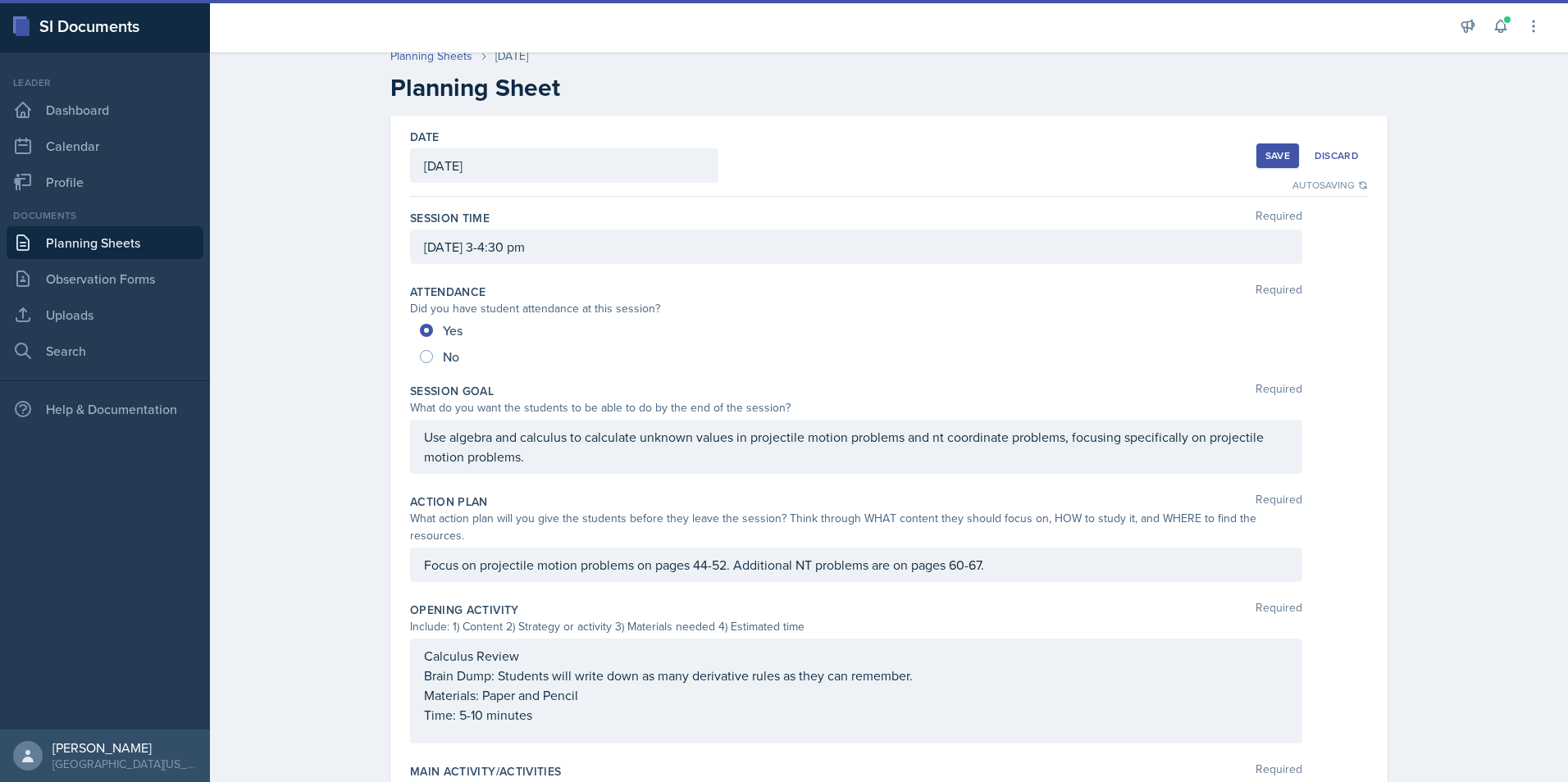
click at [1257, 151] on button "Save" at bounding box center [1278, 156] width 43 height 24
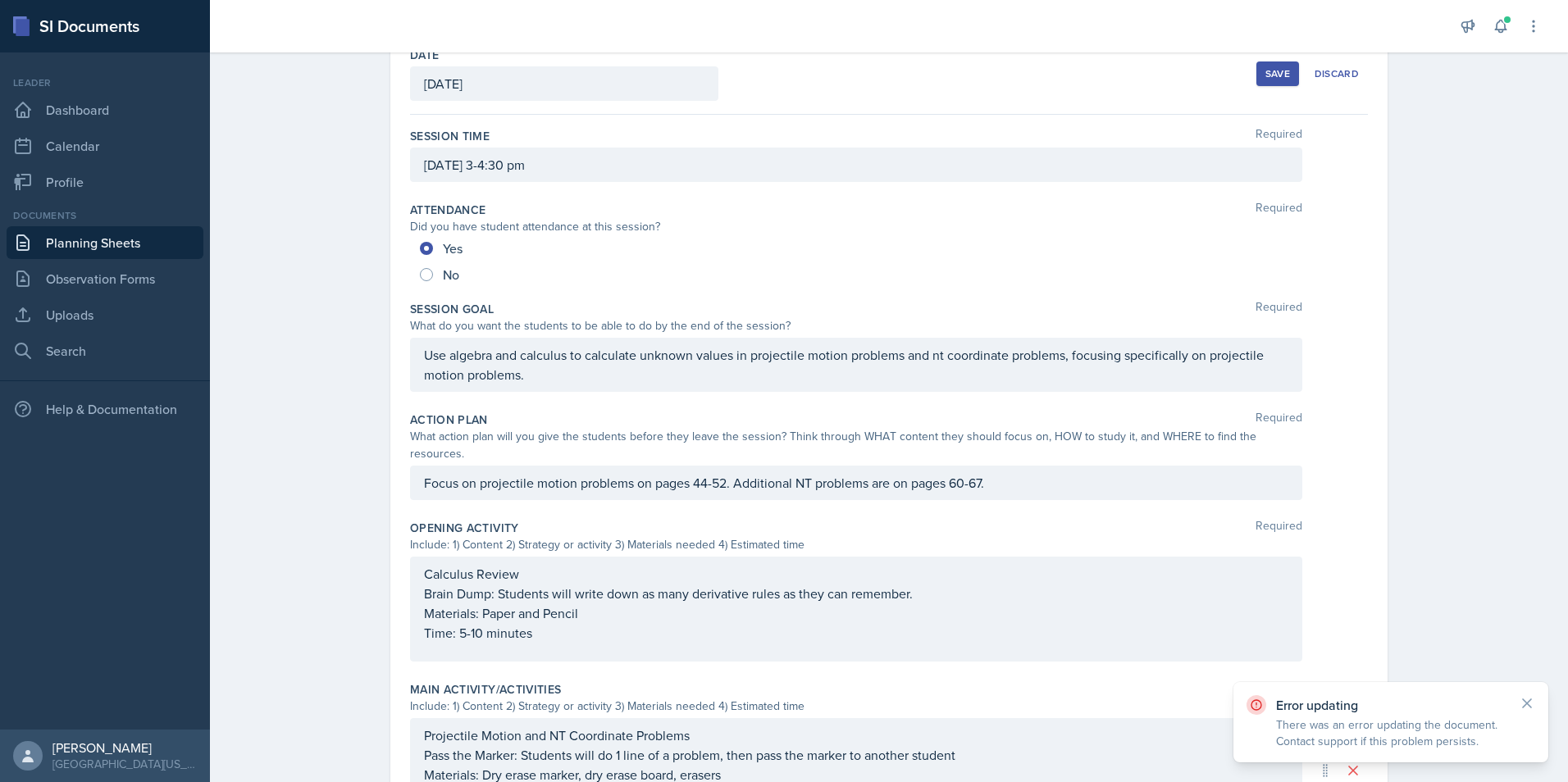
scroll to position [0, 0]
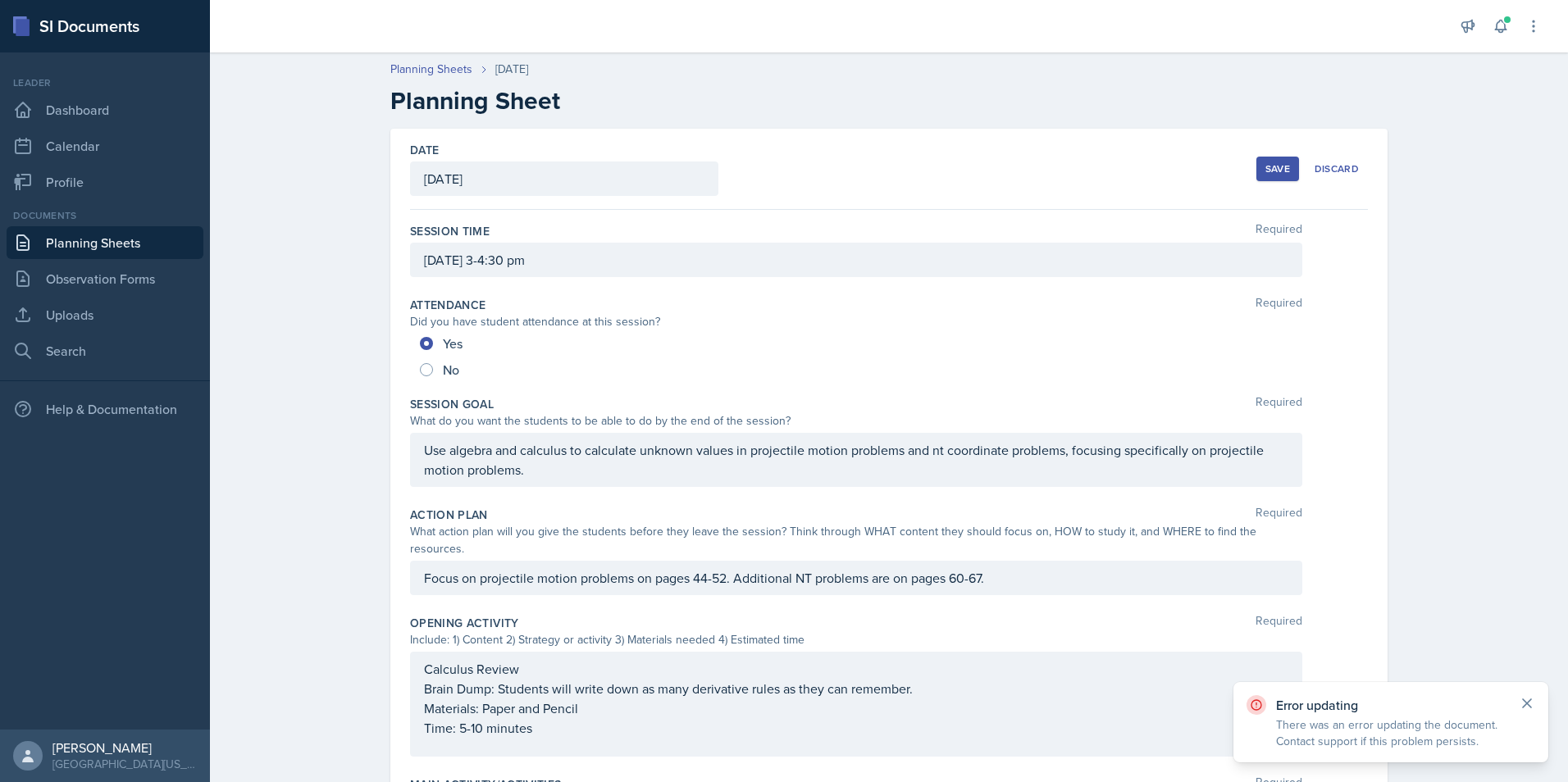
click at [1532, 700] on icon at bounding box center [1527, 703] width 17 height 17
click at [1265, 171] on div "Save" at bounding box center [1277, 169] width 24 height 13
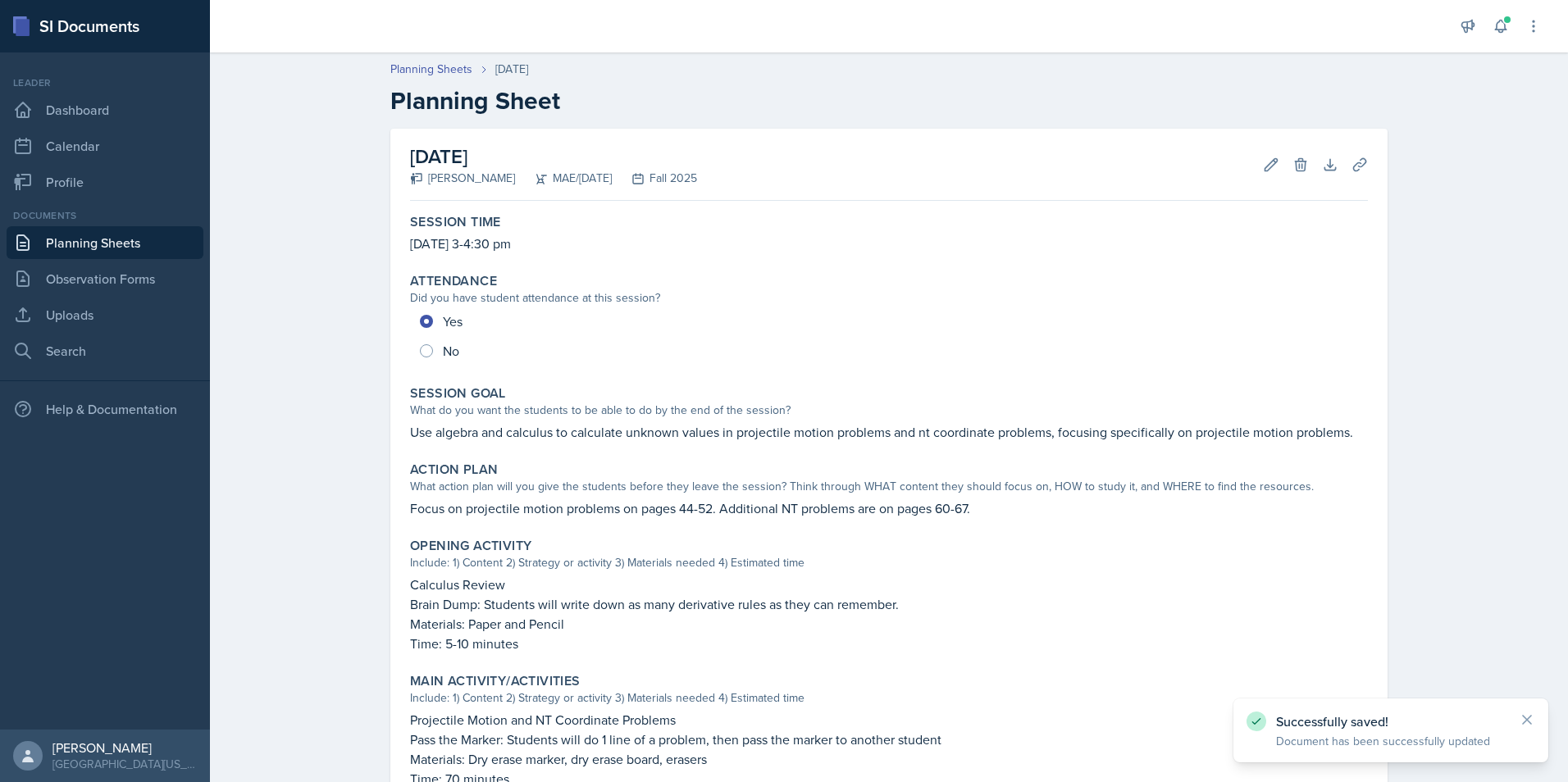
scroll to position [368, 0]
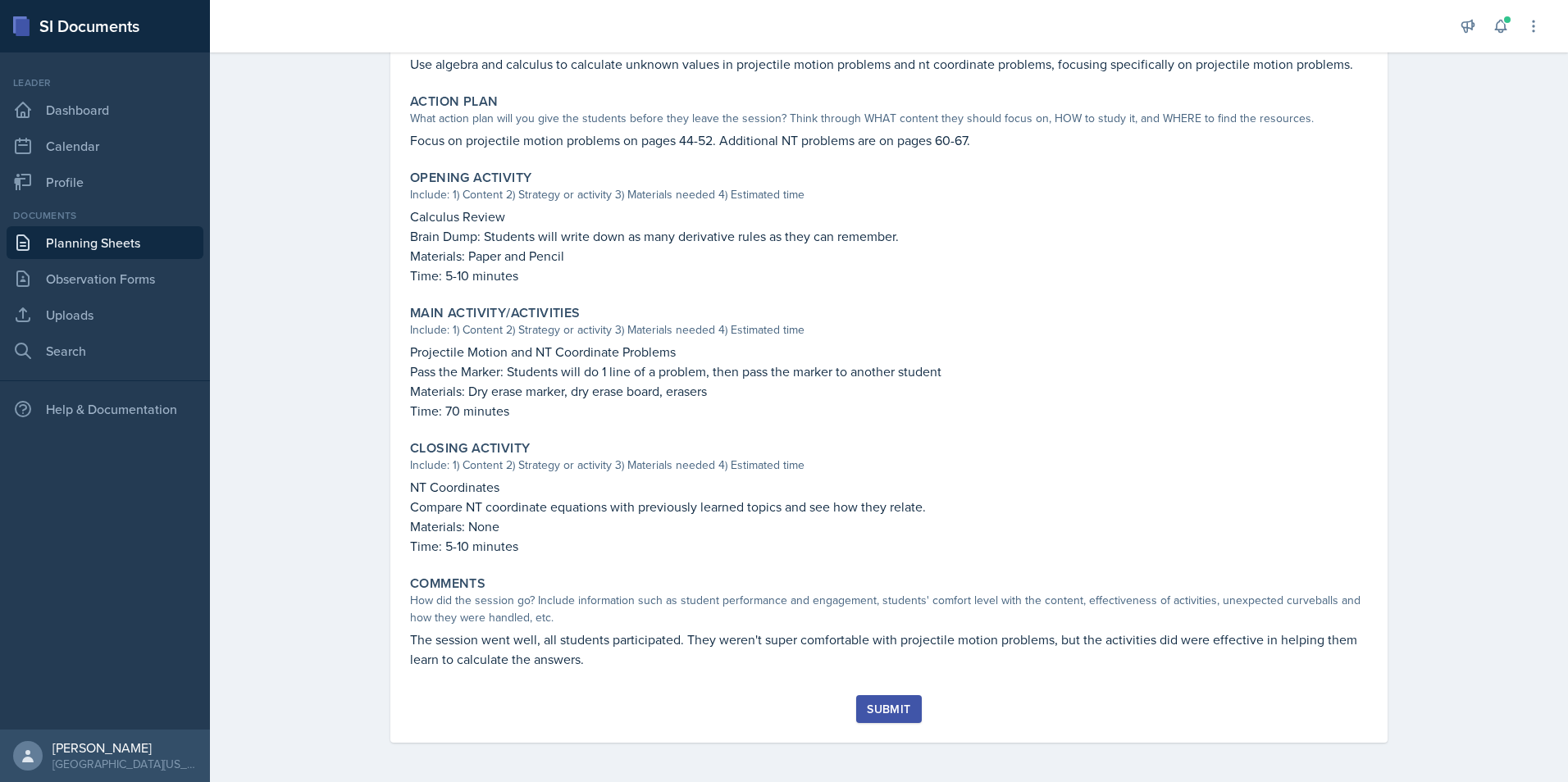
click at [870, 713] on div "Submit" at bounding box center [889, 709] width 44 height 13
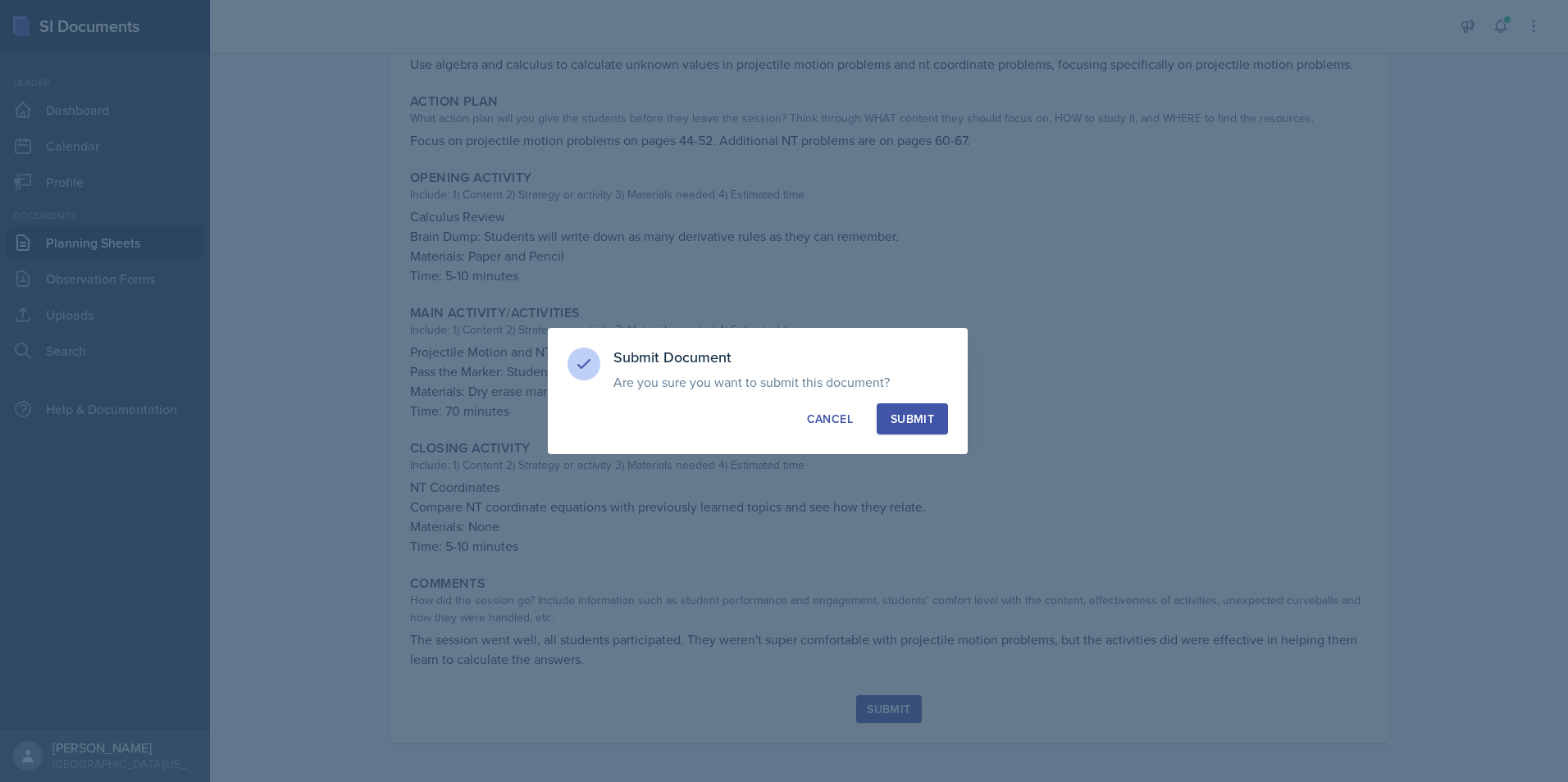
click at [899, 424] on div "Submit" at bounding box center [912, 419] width 44 height 17
radio input "true"
